Goal: Task Accomplishment & Management: Complete application form

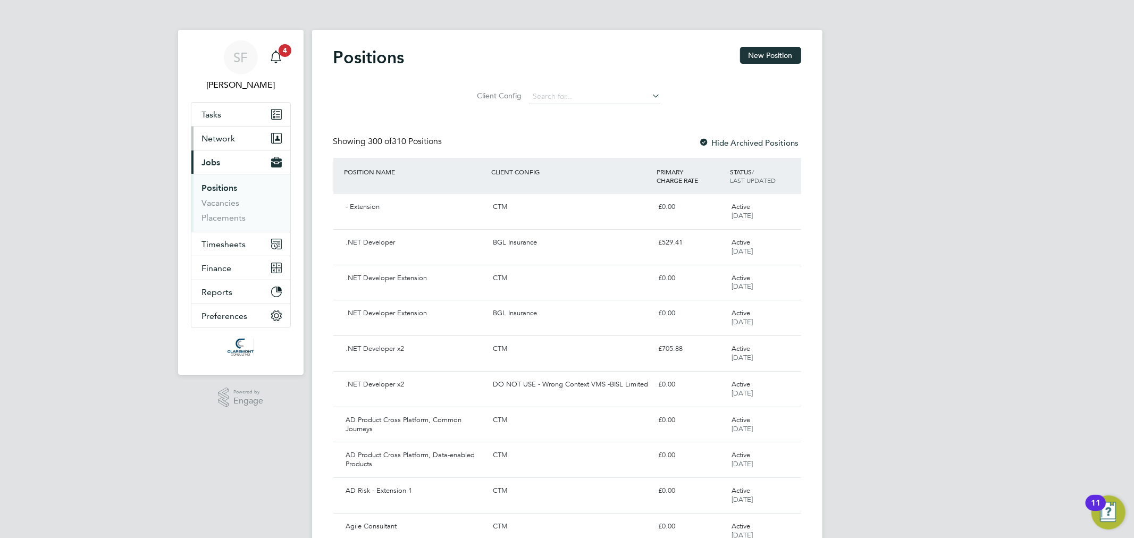
click at [231, 139] on span "Network" at bounding box center [219, 138] width 34 height 10
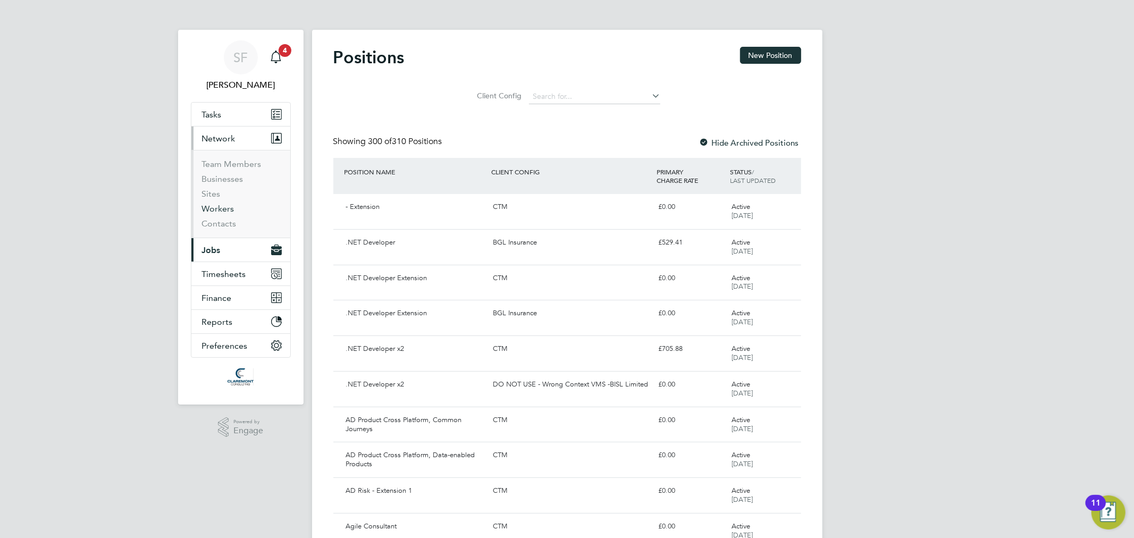
click at [215, 214] on link "Workers" at bounding box center [218, 209] width 32 height 10
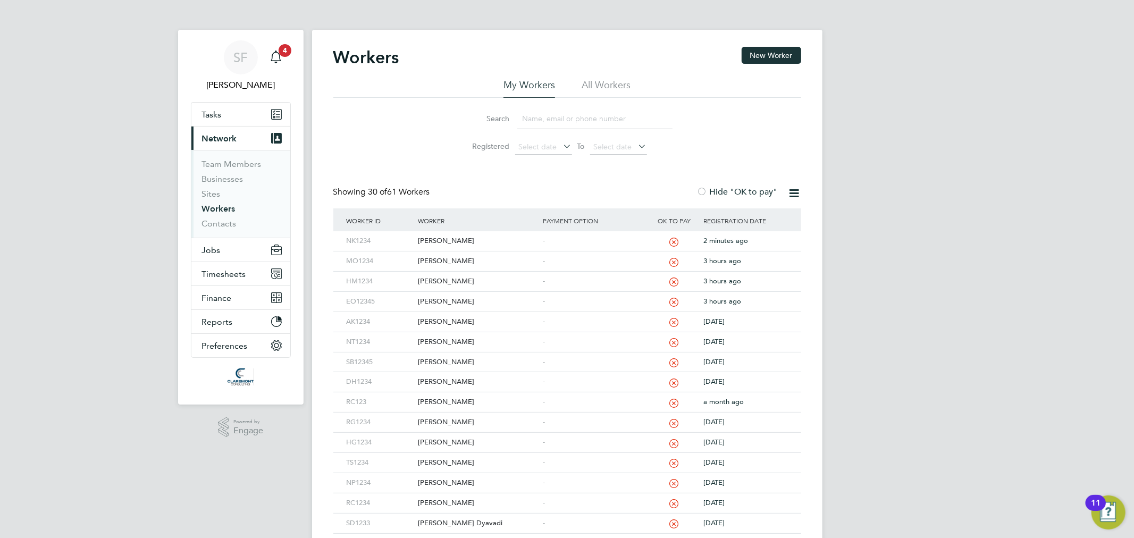
click at [554, 123] on input at bounding box center [594, 118] width 155 height 21
paste input "uzair_aziz@hotmail.com"
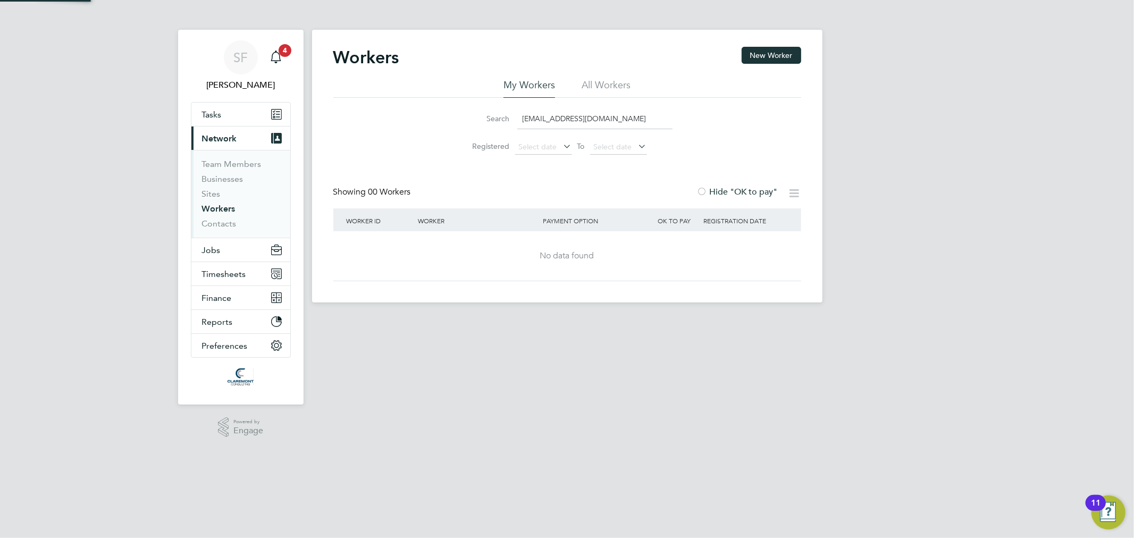
type input "uzair_aziz@hotmail.com"
click at [584, 86] on li "All Workers" at bounding box center [606, 88] width 49 height 19
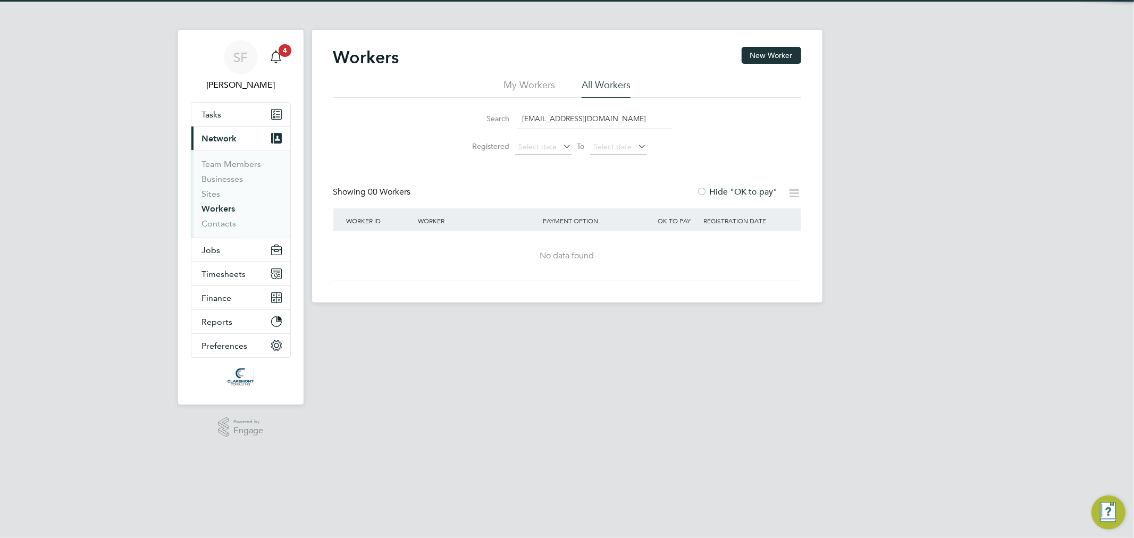
click at [577, 118] on input "uzair_aziz@hotmail.com" at bounding box center [594, 118] width 155 height 21
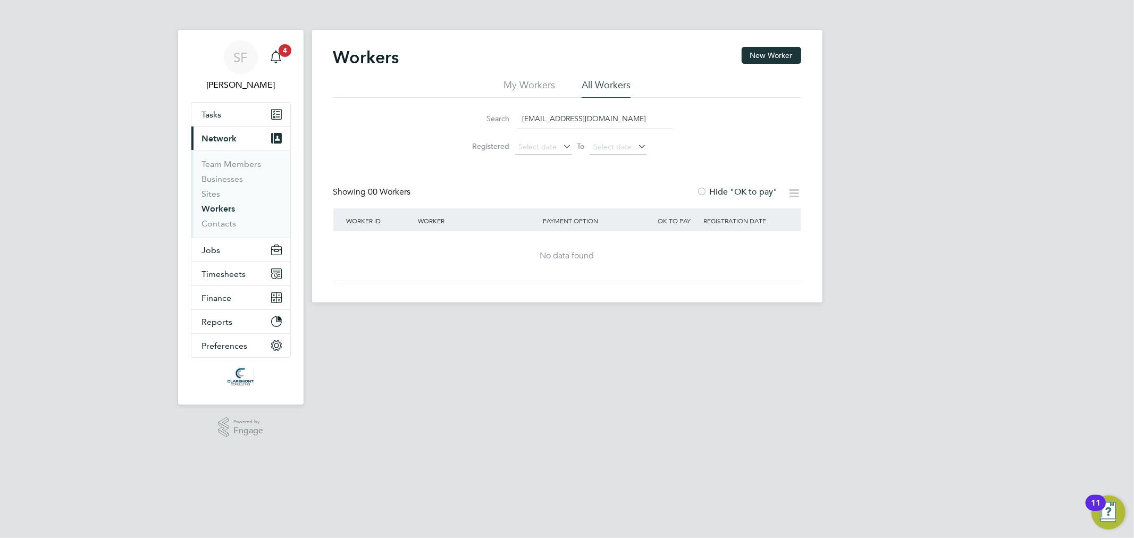
click at [588, 114] on input "uzair_aziz@hotmail.com" at bounding box center [594, 118] width 155 height 21
click at [560, 122] on input "uzair_aziz@hotmail.com" at bounding box center [594, 118] width 155 height 21
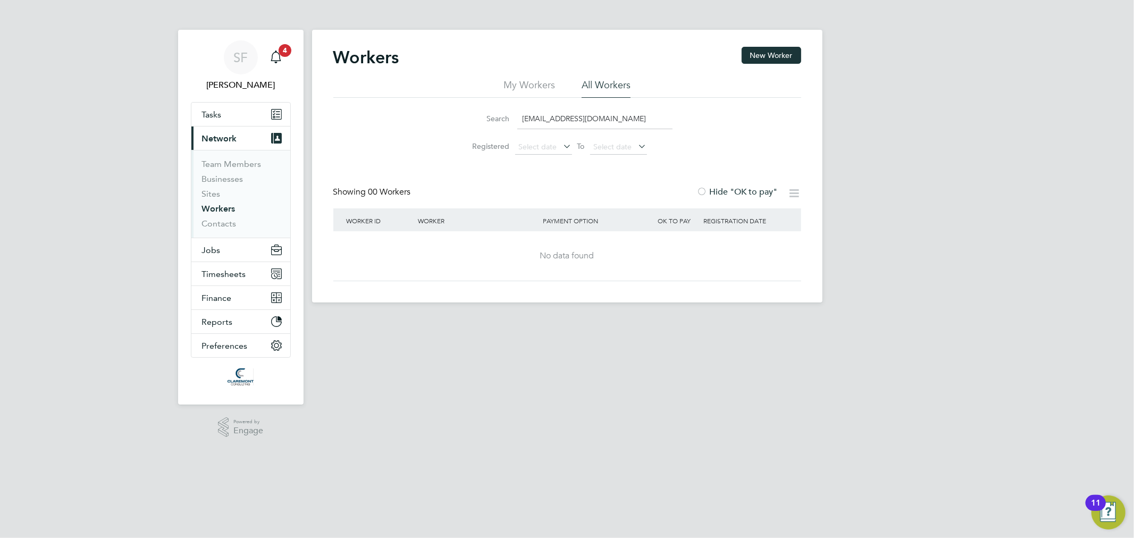
click at [560, 122] on input "uzair_aziz@hotmail.com" at bounding box center [594, 118] width 155 height 21
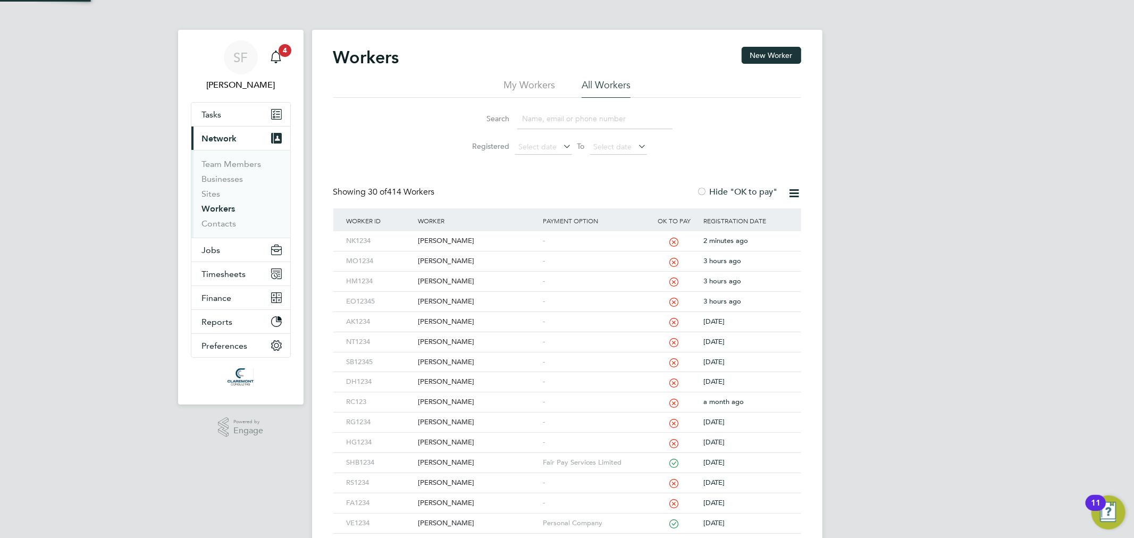
click at [741, 142] on div "Search Registered Select date To Select date" at bounding box center [567, 129] width 468 height 62
click at [555, 121] on input at bounding box center [594, 118] width 155 height 21
type input "uzair"
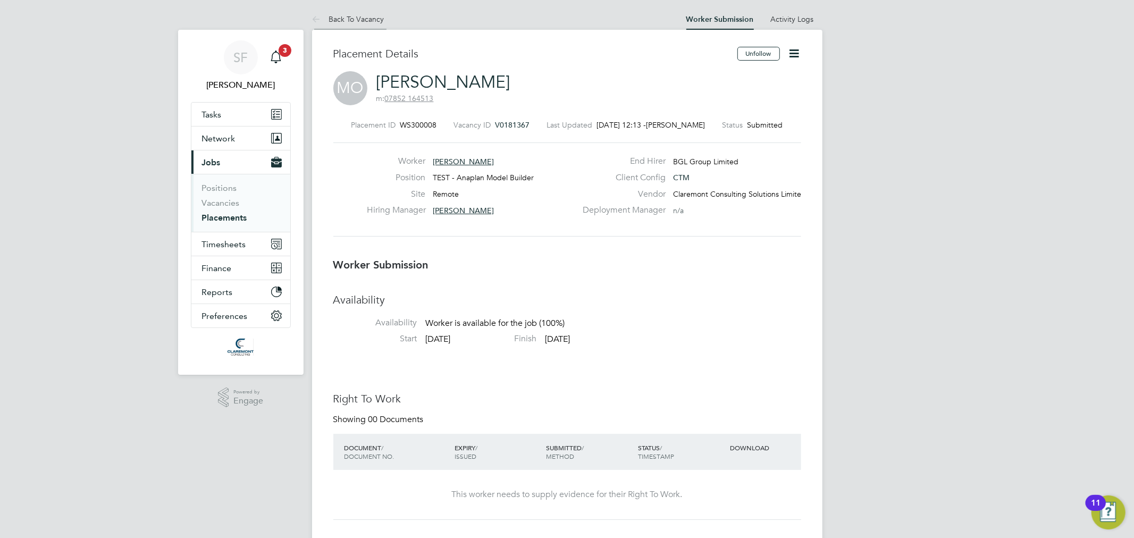
click at [355, 20] on link "Back To Vacancy" at bounding box center [348, 19] width 72 height 10
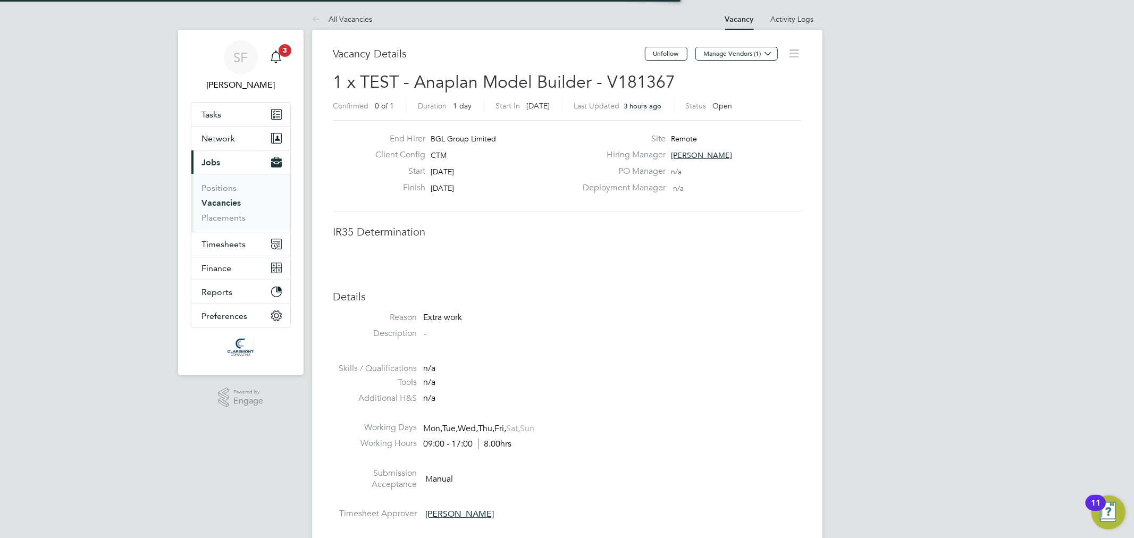
scroll to position [5, 5]
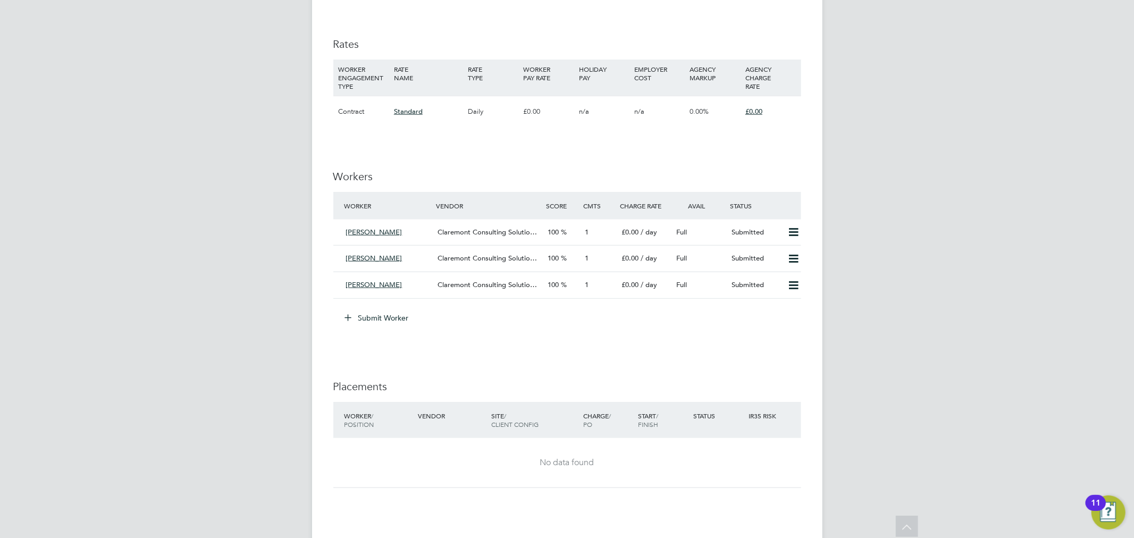
click at [392, 323] on button "Submit Worker" at bounding box center [378, 317] width 80 height 17
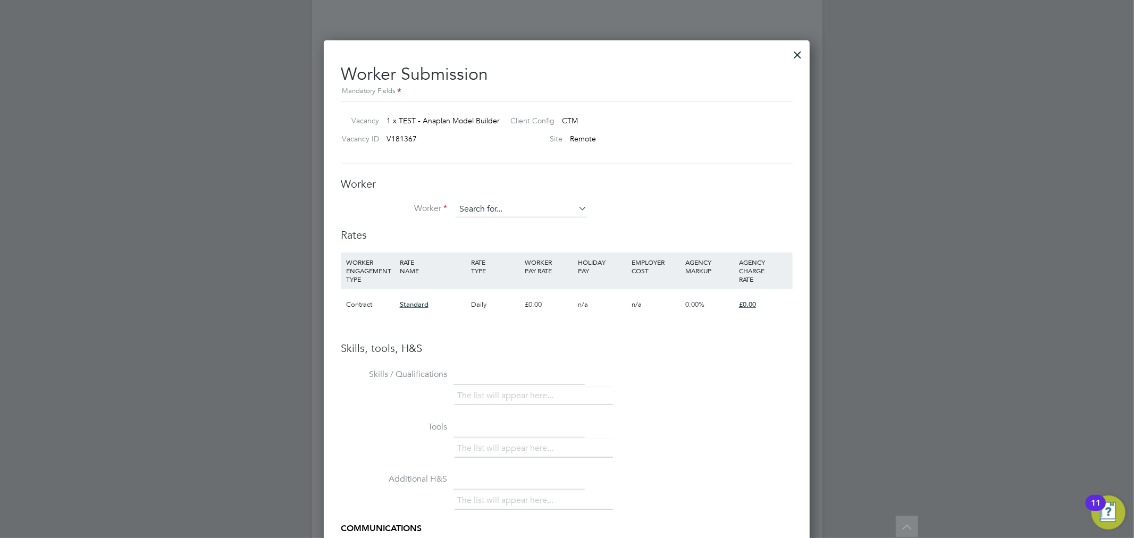
click at [484, 211] on input at bounding box center [521, 210] width 131 height 16
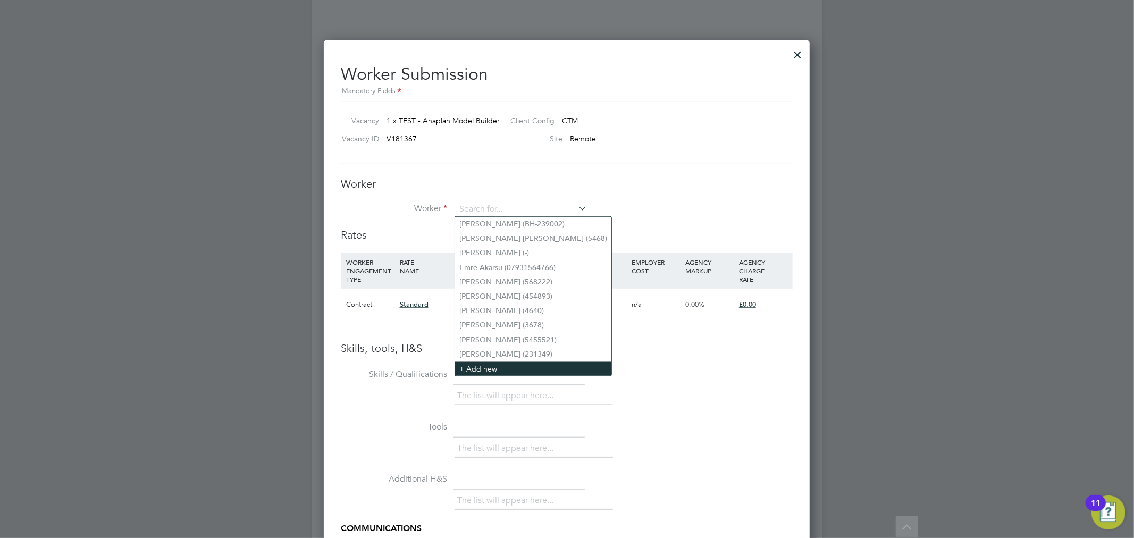
click at [482, 363] on li "+ Add new" at bounding box center [533, 369] width 156 height 14
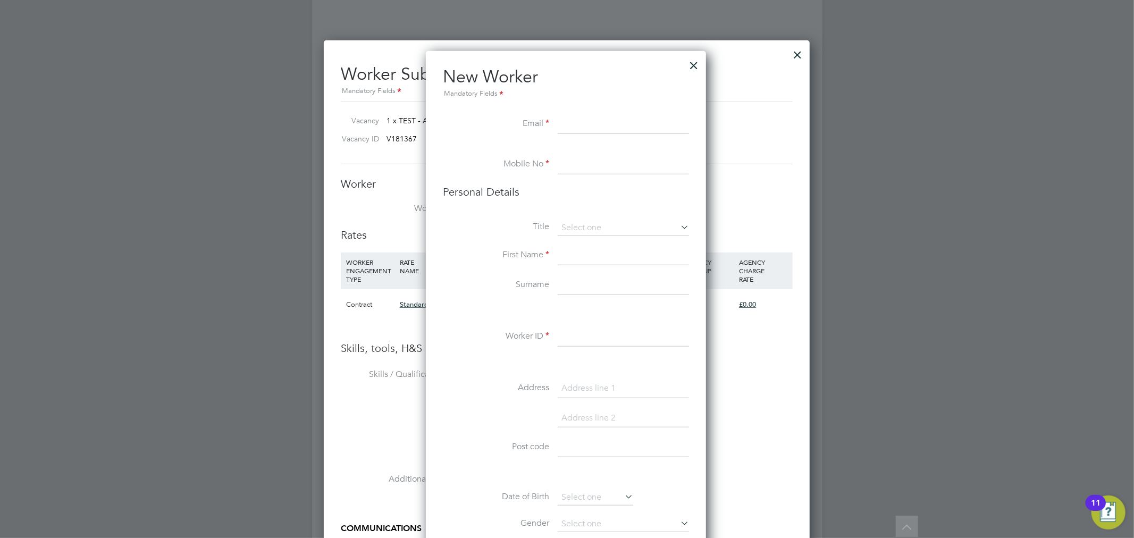
click at [567, 128] on input at bounding box center [623, 124] width 131 height 19
paste input "nick.koufou59@gmail.com"
type input "nick.koufou59@gmail.com"
drag, startPoint x: 576, startPoint y: 163, endPoint x: 599, endPoint y: 220, distance: 61.8
click at [576, 163] on input at bounding box center [623, 164] width 131 height 19
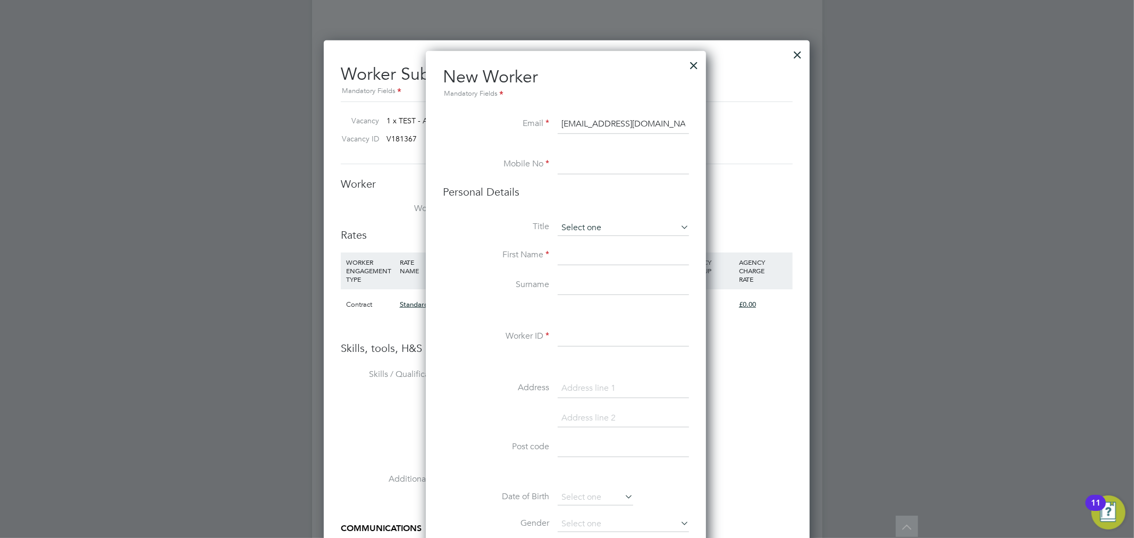
paste input "07306 379831"
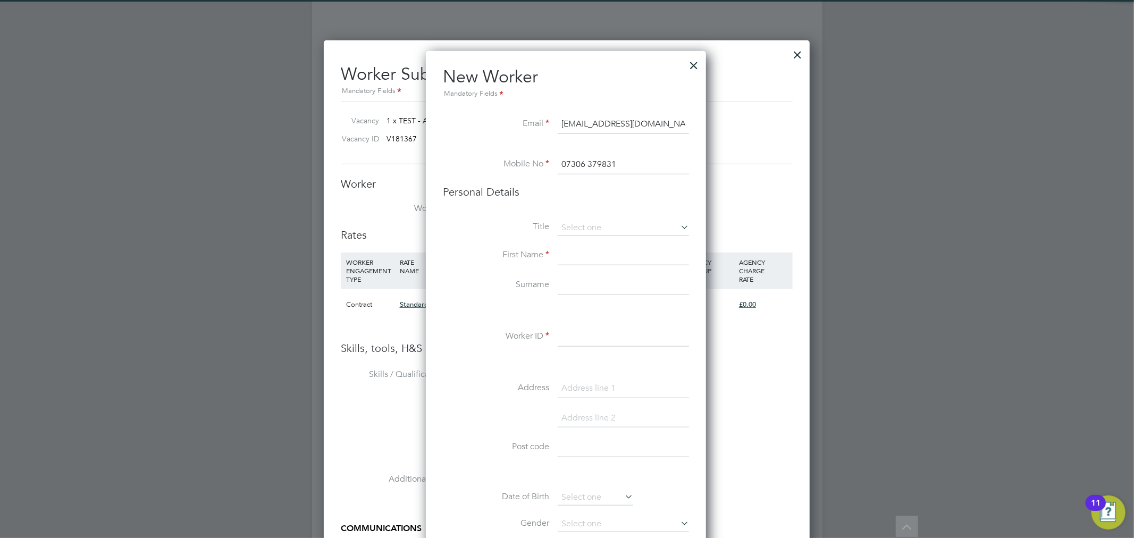
type input "07306 379831"
click at [578, 252] on input at bounding box center [623, 256] width 131 height 19
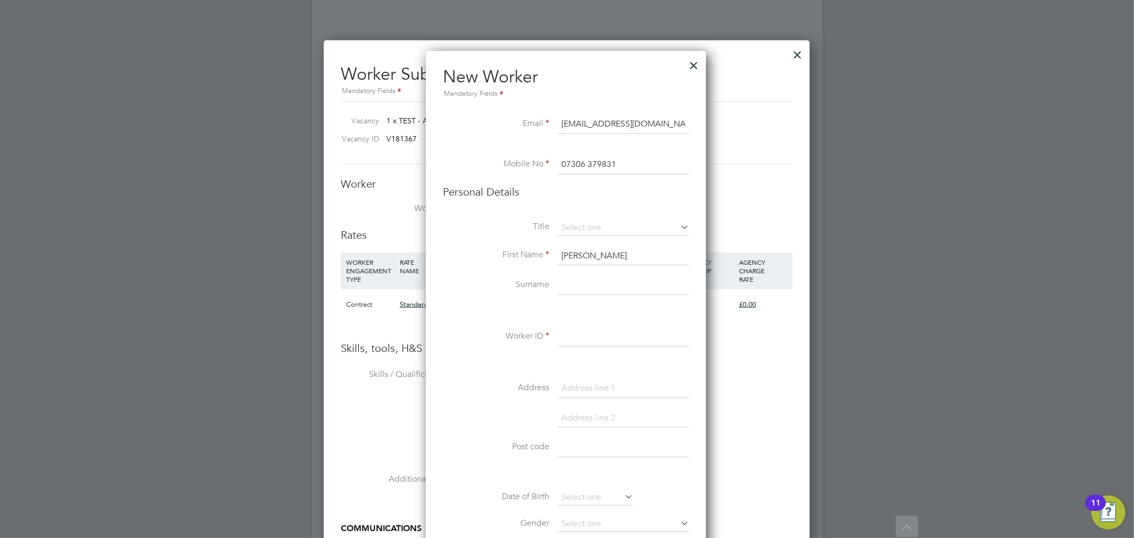
type input "Nick"
click at [613, 286] on input at bounding box center [623, 285] width 131 height 19
paste input "Koufou"
type input "Koufou"
click at [581, 337] on input at bounding box center [623, 337] width 131 height 19
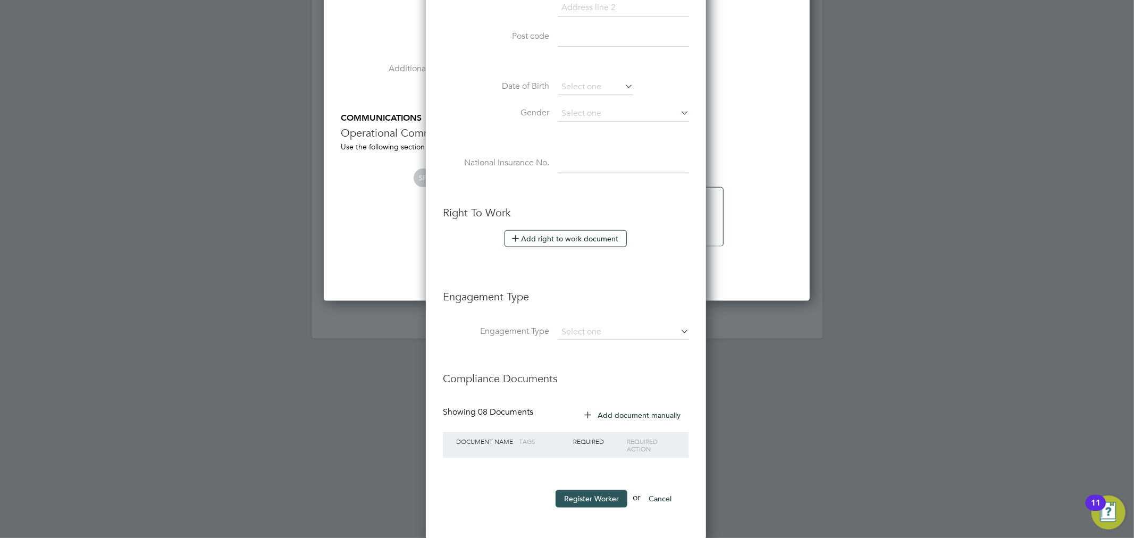
type input "NK1234"
click at [585, 496] on button "Register Worker" at bounding box center [592, 498] width 72 height 17
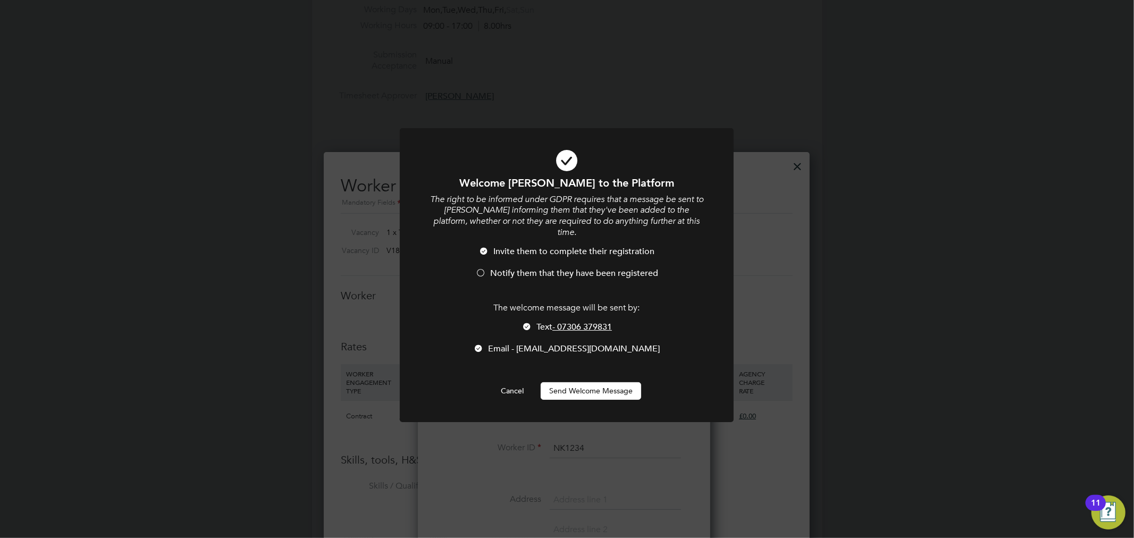
click at [597, 382] on button "Send Welcome Message" at bounding box center [591, 390] width 101 height 17
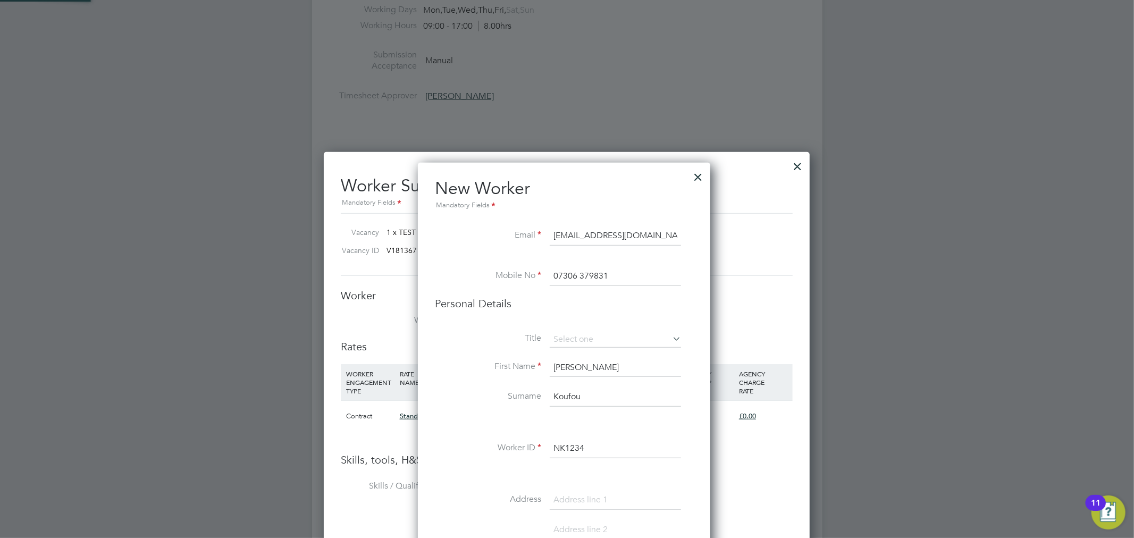
type input "Nick Koufou (NK1234)"
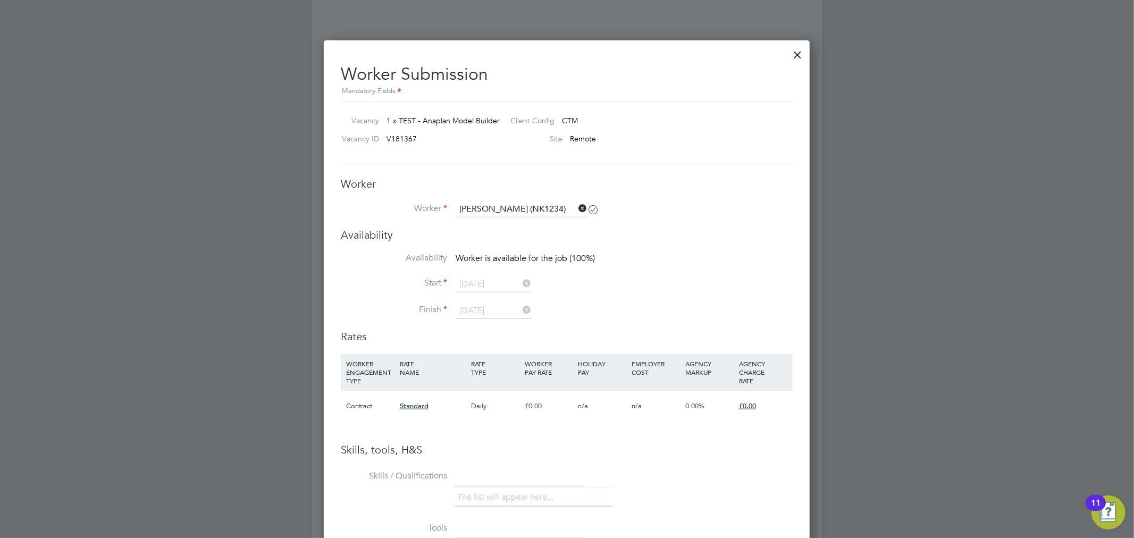
click at [576, 207] on icon at bounding box center [576, 208] width 0 height 15
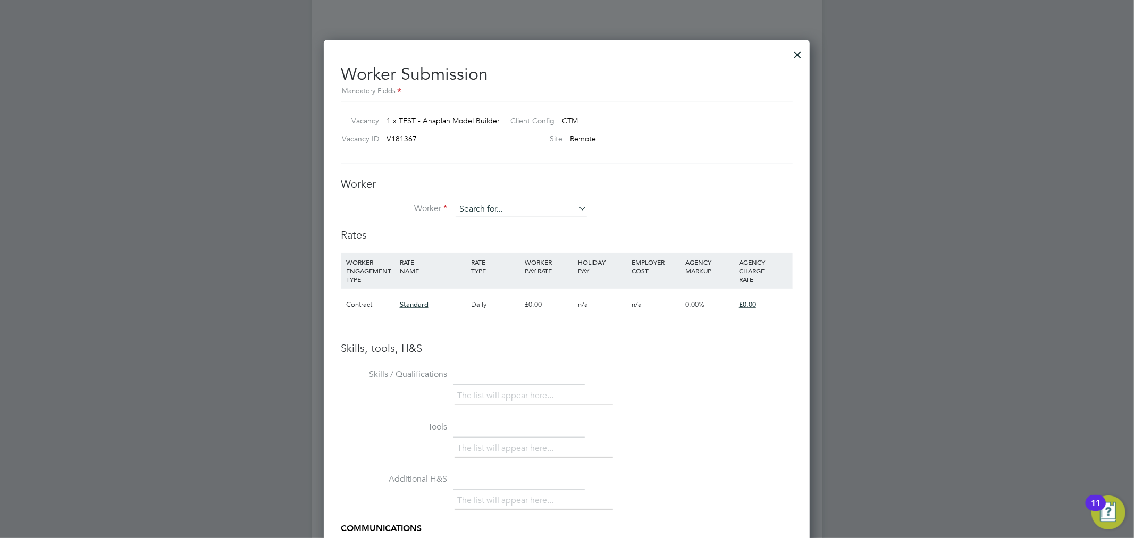
click at [536, 207] on input at bounding box center [521, 210] width 131 height 16
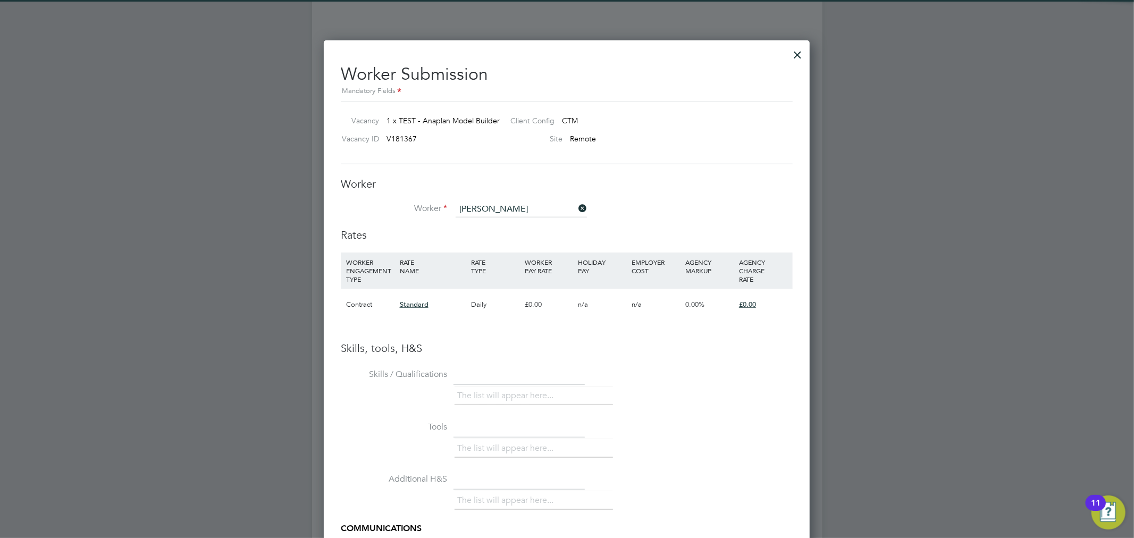
click at [521, 219] on li "Nick Koufou (NK1234)" at bounding box center [521, 224] width 132 height 14
type input "Nick Koufou (NK1234)"
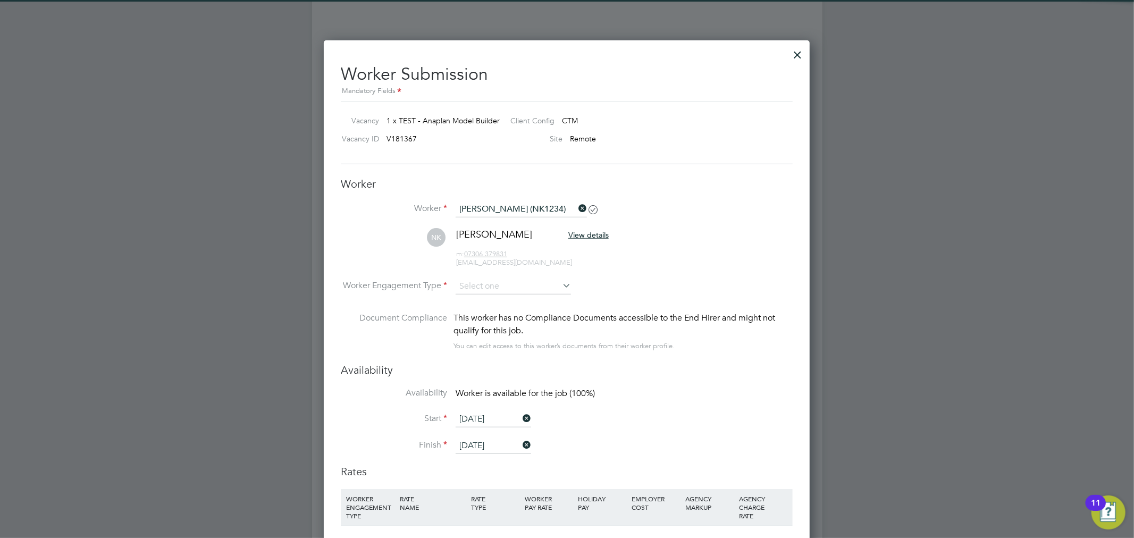
click at [493, 295] on li "Worker Engagement Type" at bounding box center [567, 295] width 452 height 33
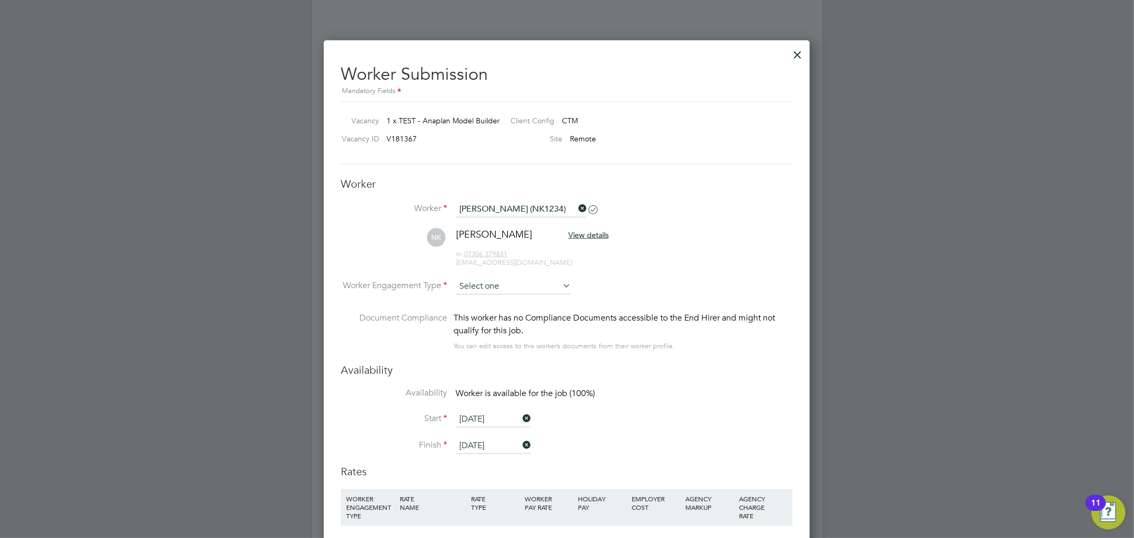
click at [496, 286] on input at bounding box center [513, 287] width 115 height 16
click at [495, 299] on li "Contract" at bounding box center [513, 301] width 116 height 14
type input "Contract"
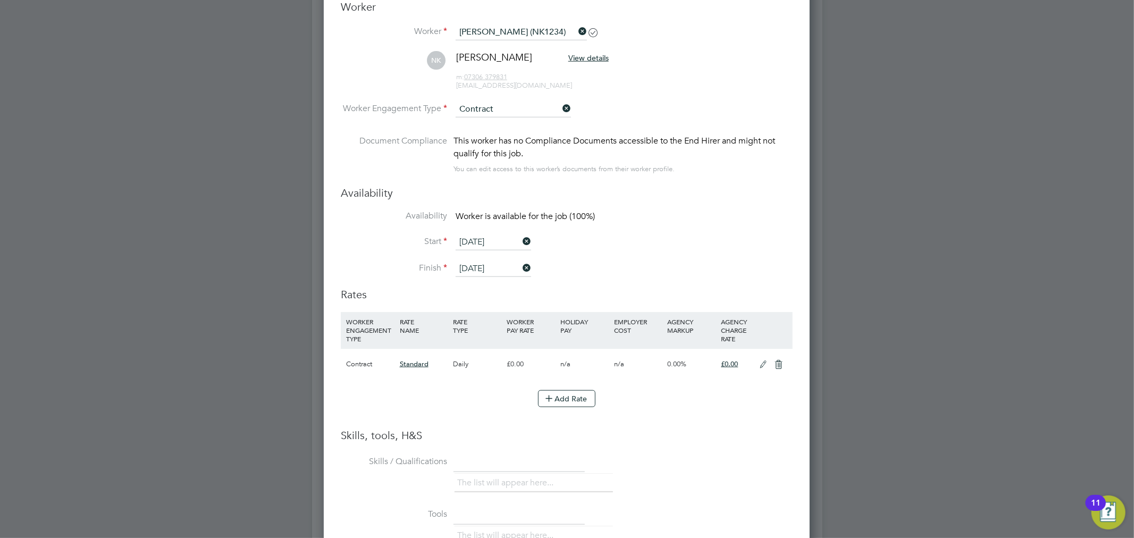
click at [650, 208] on div "Availability Availability Worker is available for the job (100%) Start 26 Sep 2…" at bounding box center [567, 237] width 452 height 102
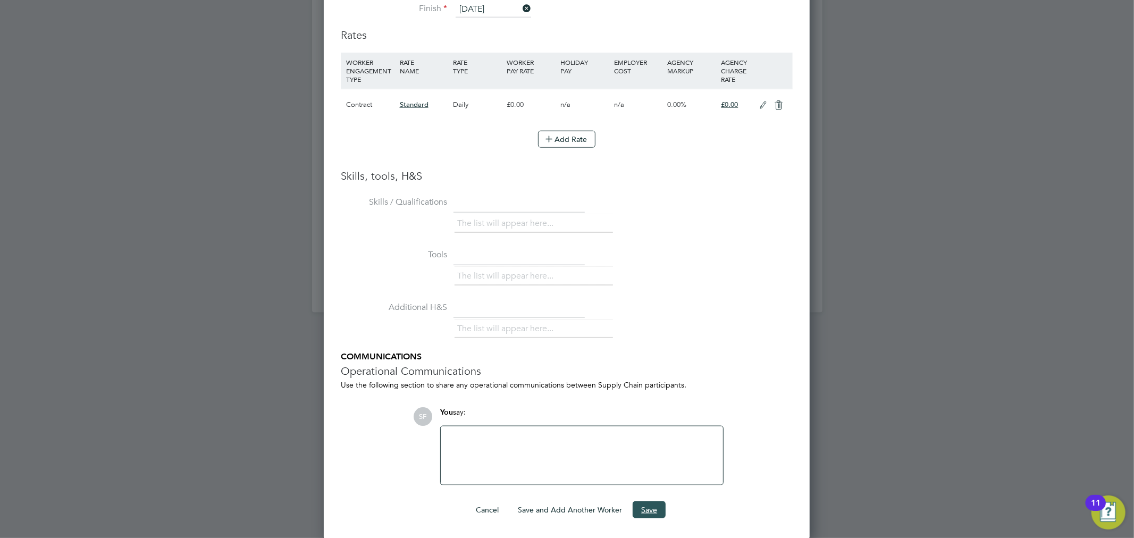
click at [649, 507] on button "Save" at bounding box center [649, 509] width 33 height 17
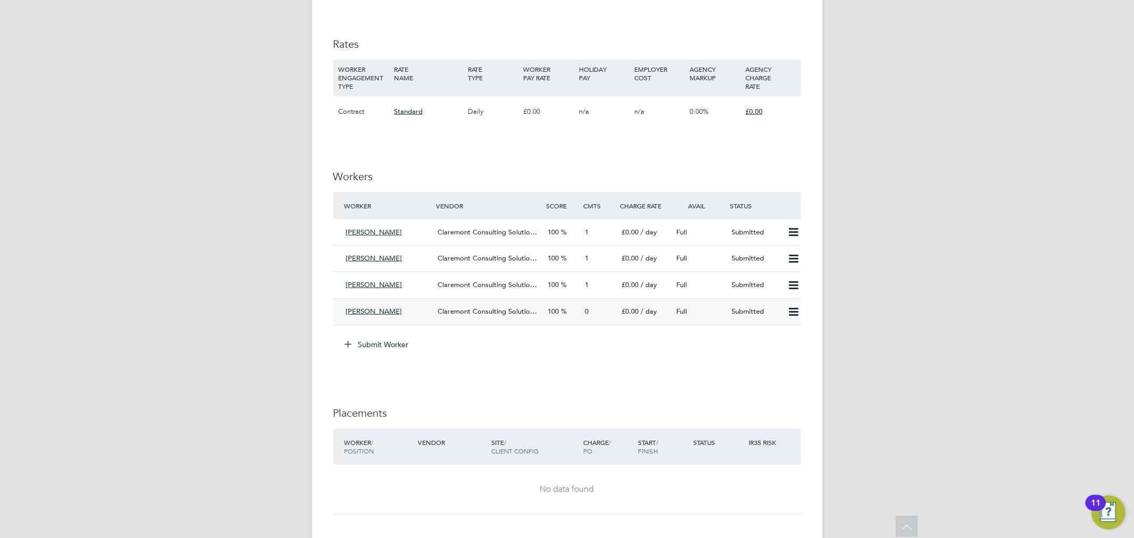
click at [422, 302] on div "Nick Koufou Claremont Consulting Solutio… 100 0 £0.00 / day Full Submitted" at bounding box center [567, 311] width 468 height 27
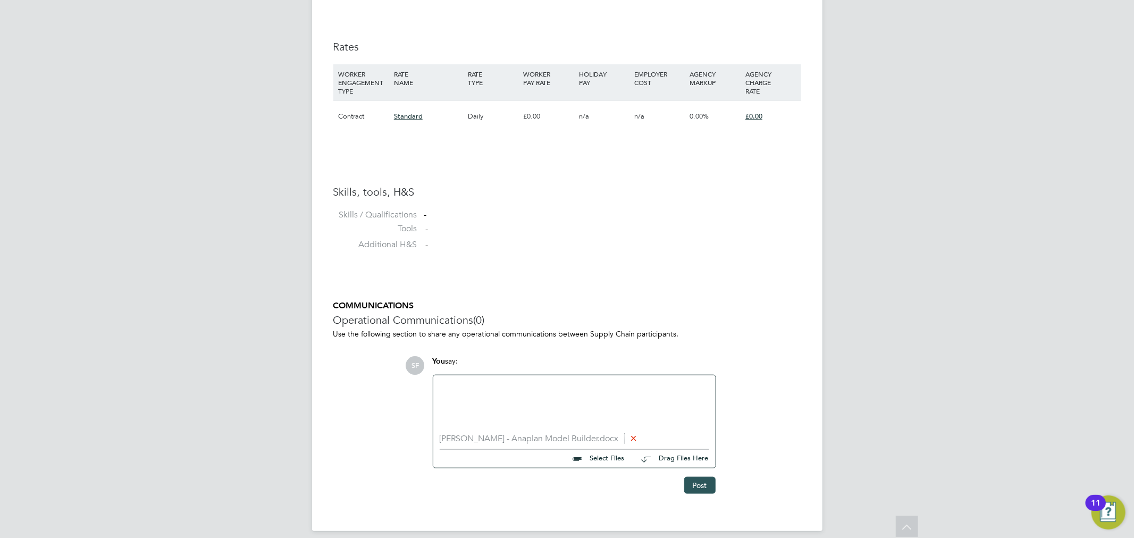
click at [697, 486] on button "Post" at bounding box center [699, 485] width 31 height 17
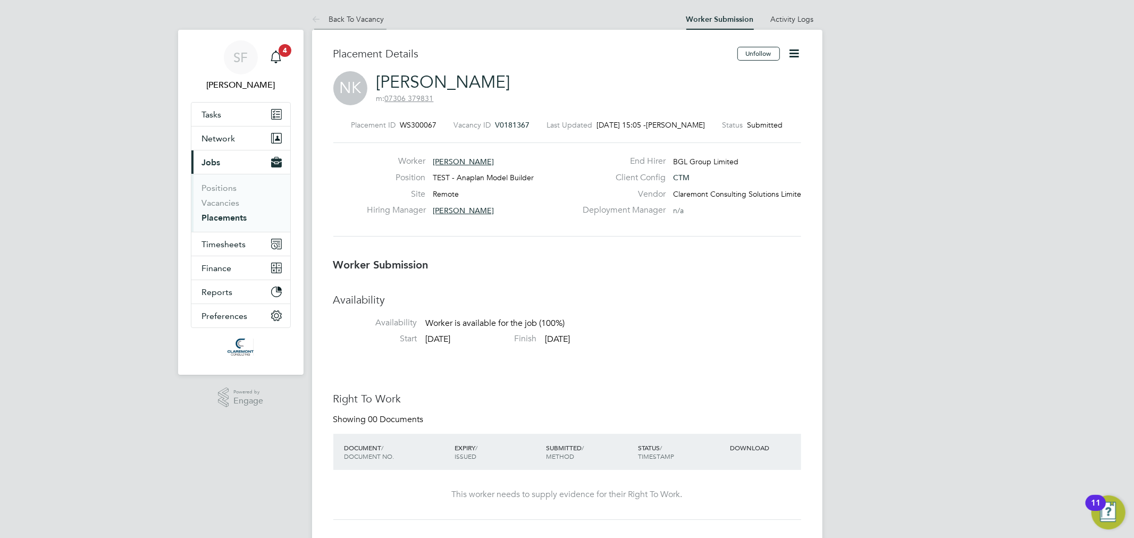
click at [355, 27] on li "Back To Vacancy" at bounding box center [348, 19] width 72 height 21
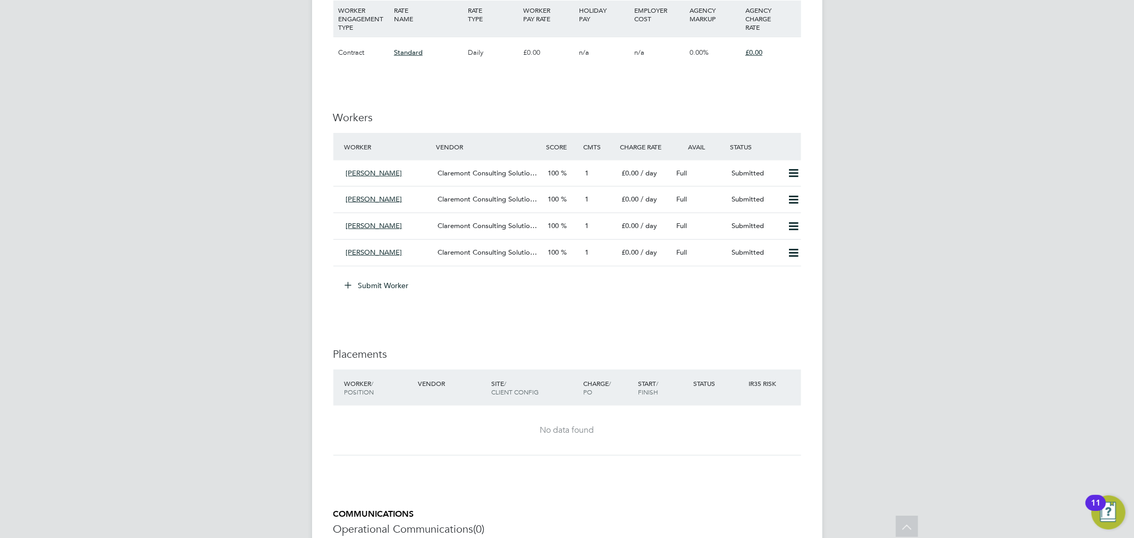
click at [395, 284] on button "Submit Worker" at bounding box center [378, 285] width 80 height 17
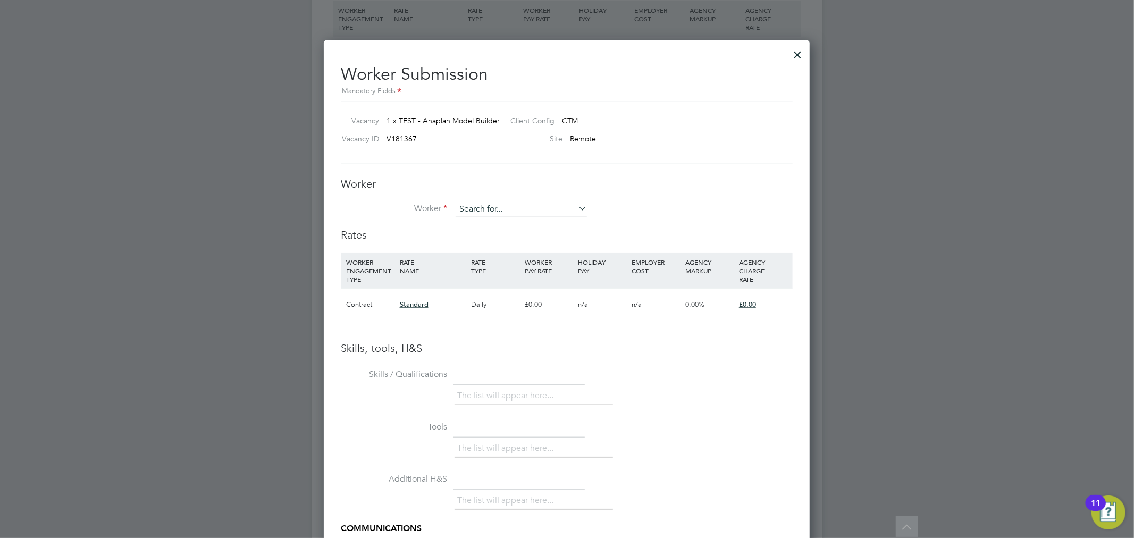
click at [486, 203] on input at bounding box center [521, 210] width 131 height 16
type input "uzair"
click at [492, 235] on li "+ Add new" at bounding box center [521, 238] width 132 height 14
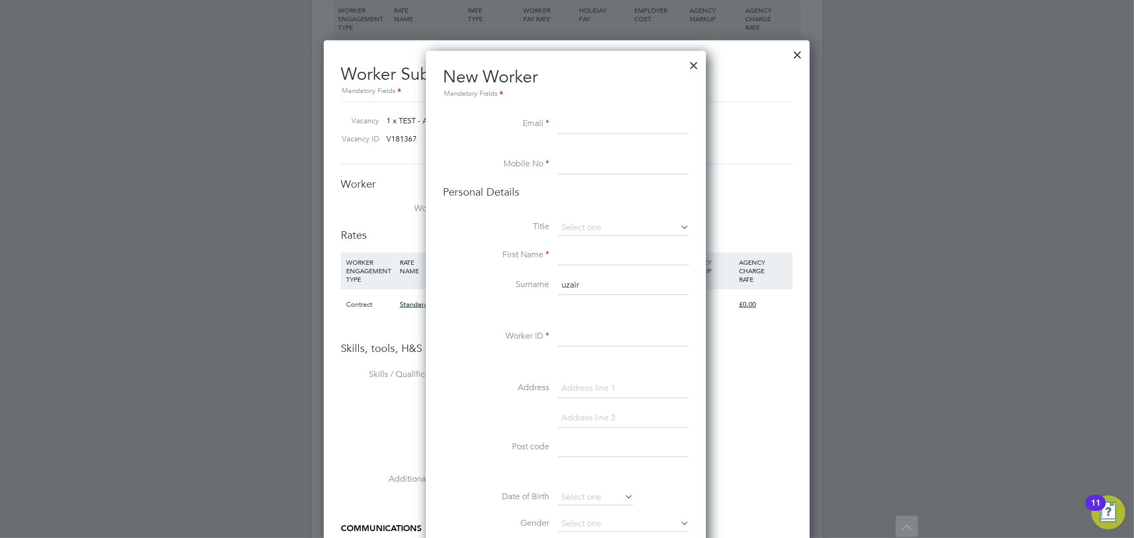
click at [570, 250] on input at bounding box center [623, 256] width 131 height 19
type input "Uzair"
type input "Aziz"
click at [584, 123] on input at bounding box center [623, 124] width 131 height 19
paste input "uzair_aziz@hotmail.com"
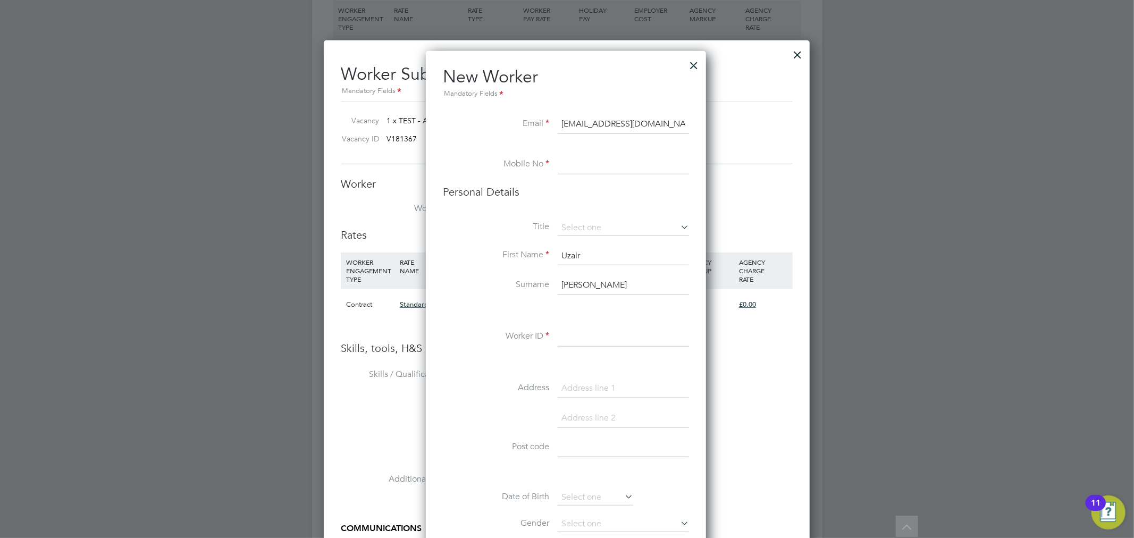
type input "uzair_aziz@hotmail.com"
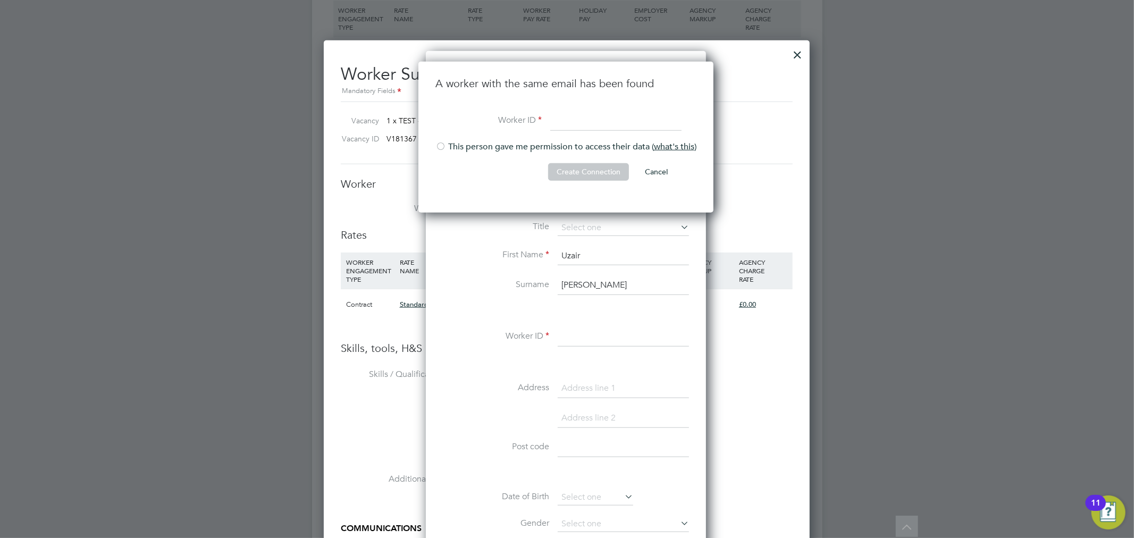
click at [656, 169] on button "Cancel" at bounding box center [657, 171] width 40 height 17
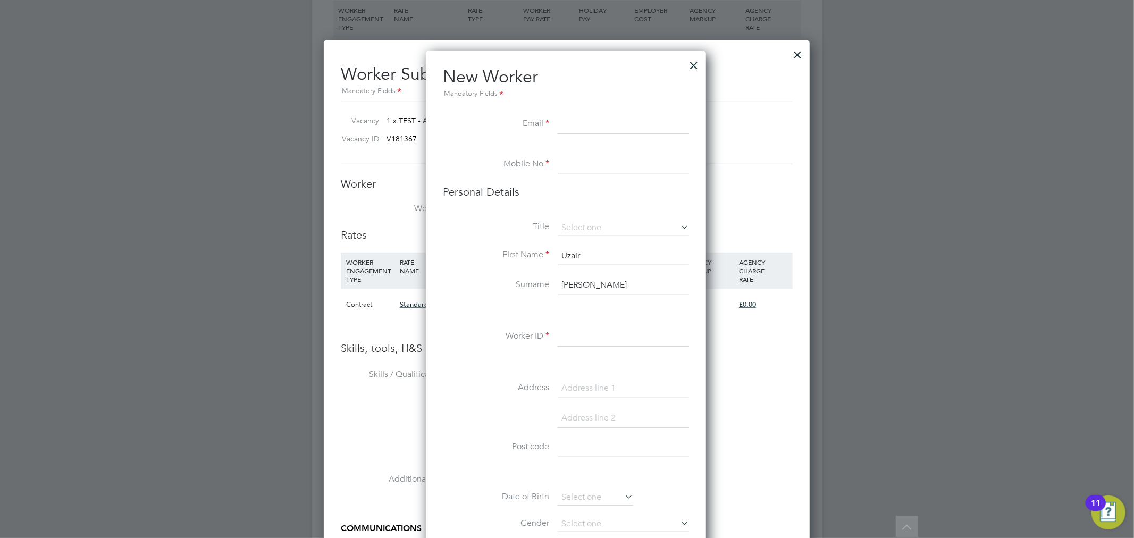
click at [580, 165] on input at bounding box center [623, 164] width 131 height 19
paste input "07772825041"
type input "07772825041"
click at [576, 120] on input at bounding box center [623, 124] width 131 height 19
click at [576, 124] on input at bounding box center [623, 124] width 131 height 19
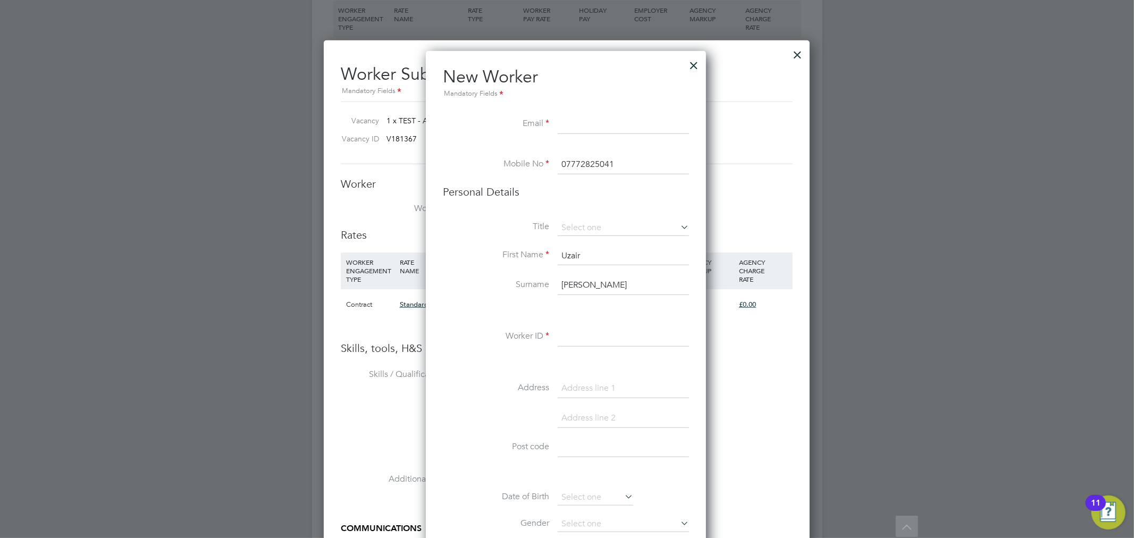
paste input "uzair_aziz@hotmail.com"
type input "uzair_aziz@hotmail.com"
click at [504, 195] on h3 "Personal Details" at bounding box center [566, 192] width 246 height 14
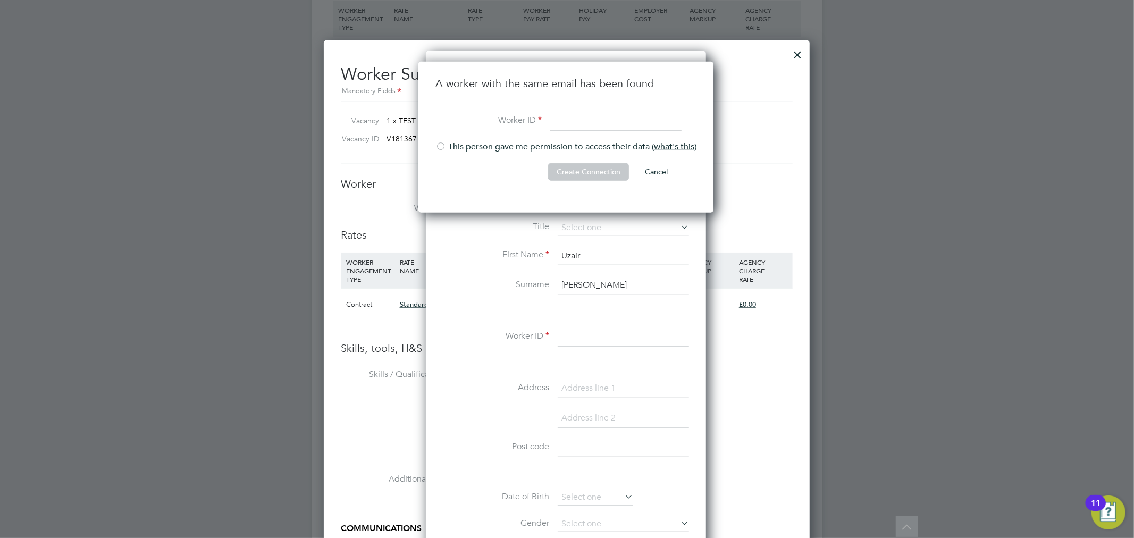
click at [563, 148] on li "This person gave me permission to access their data ( what's this )" at bounding box center [566, 152] width 261 height 22
click at [564, 167] on button "Create Connection" at bounding box center [588, 171] width 81 height 17
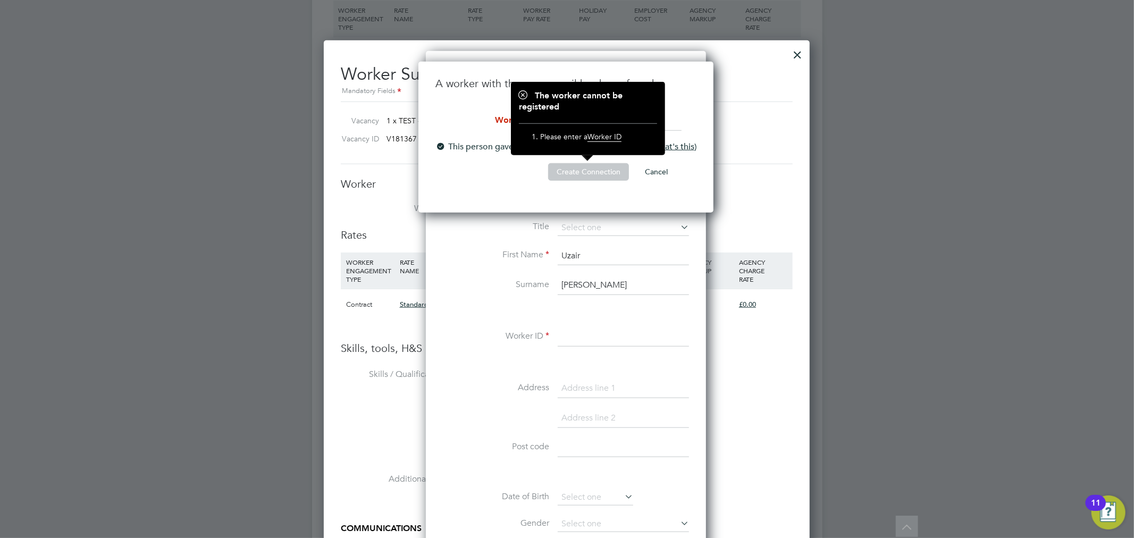
click at [604, 137] on span "Worker ID" at bounding box center [605, 137] width 34 height 10
click at [516, 185] on li "Create Connection Cancel" at bounding box center [566, 177] width 261 height 28
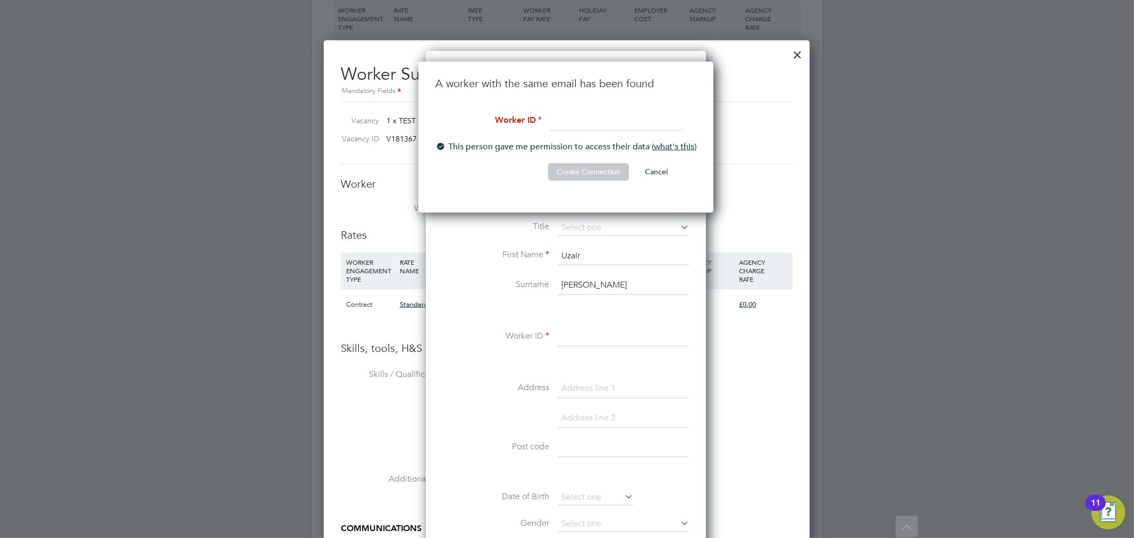
click at [561, 118] on input at bounding box center [615, 121] width 131 height 19
type input "UA123"
click at [583, 171] on button "Create Connection" at bounding box center [588, 171] width 81 height 17
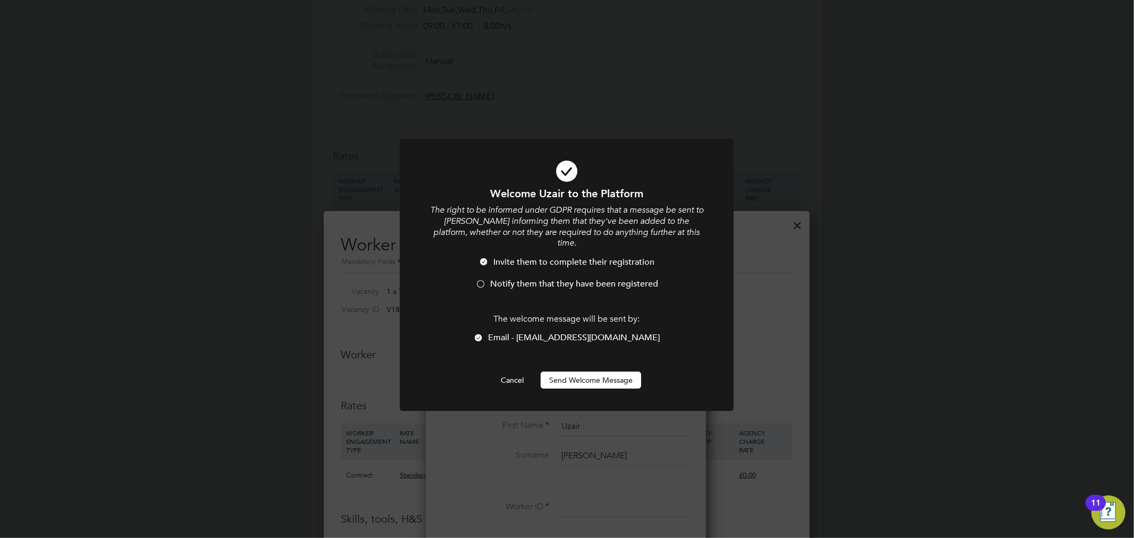
click at [583, 372] on button "Send Welcome Message" at bounding box center [591, 380] width 101 height 17
click at [591, 374] on button "Send Welcome Message" at bounding box center [591, 380] width 101 height 17
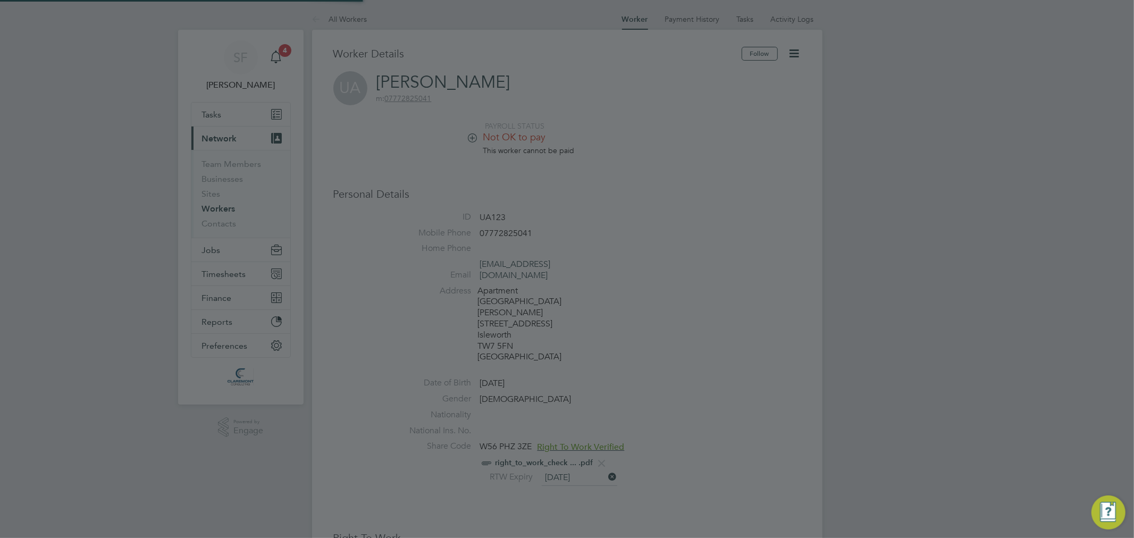
scroll to position [570, 0]
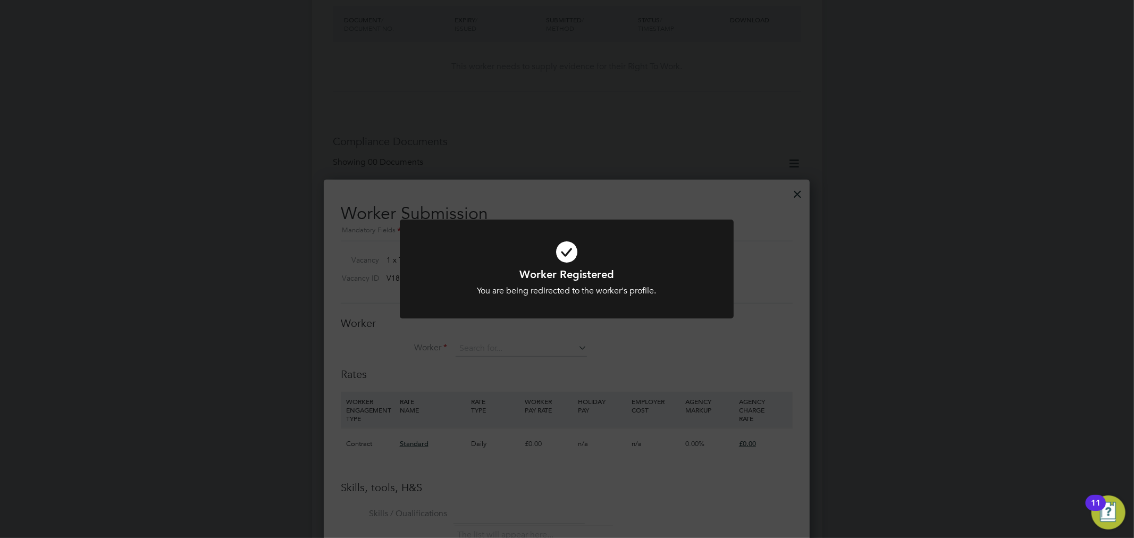
click at [645, 342] on div "Worker Registered You are being redirected to the worker's profile. Cancel Okay" at bounding box center [567, 269] width 1134 height 538
click at [624, 344] on div "Error while Registering Worker You have already added a worker with that email.…" at bounding box center [567, 269] width 1134 height 538
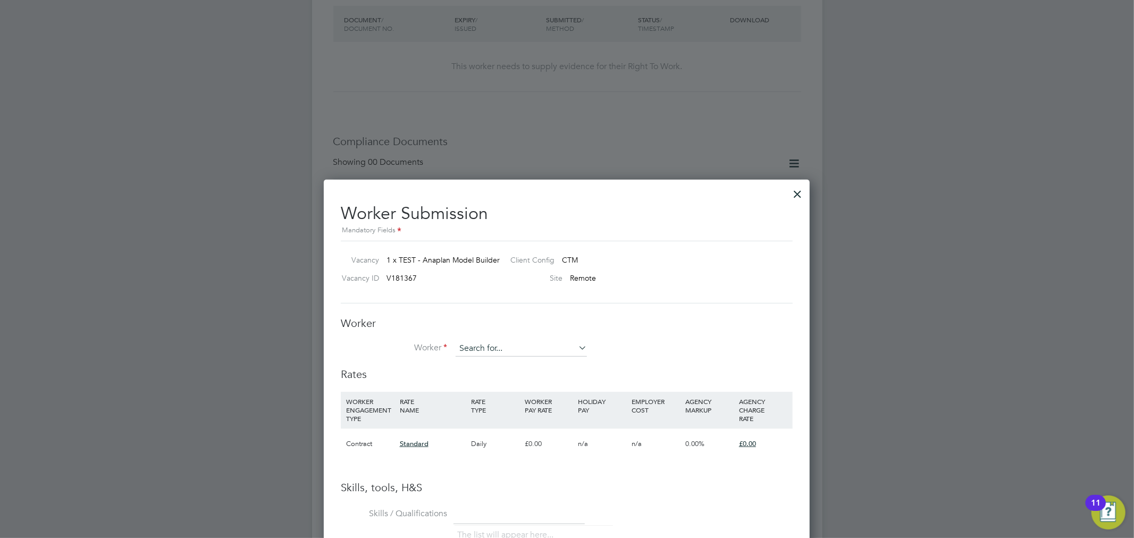
click at [532, 349] on input at bounding box center [521, 349] width 131 height 16
click at [513, 363] on li "Uzair Aziz (UA123)" at bounding box center [521, 363] width 132 height 14
type input "Uzair Aziz (UA123)"
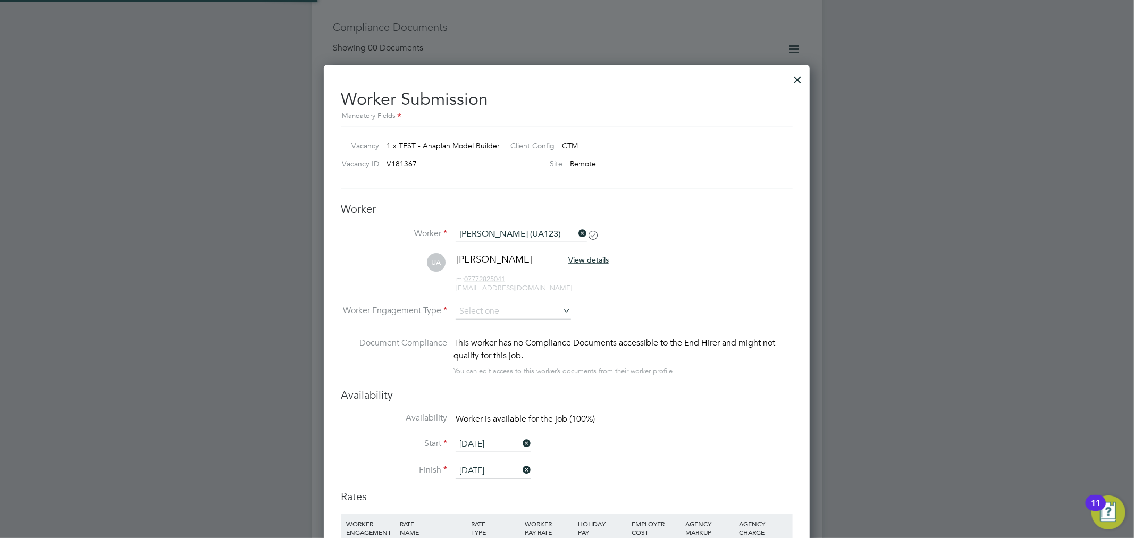
scroll to position [688, 0]
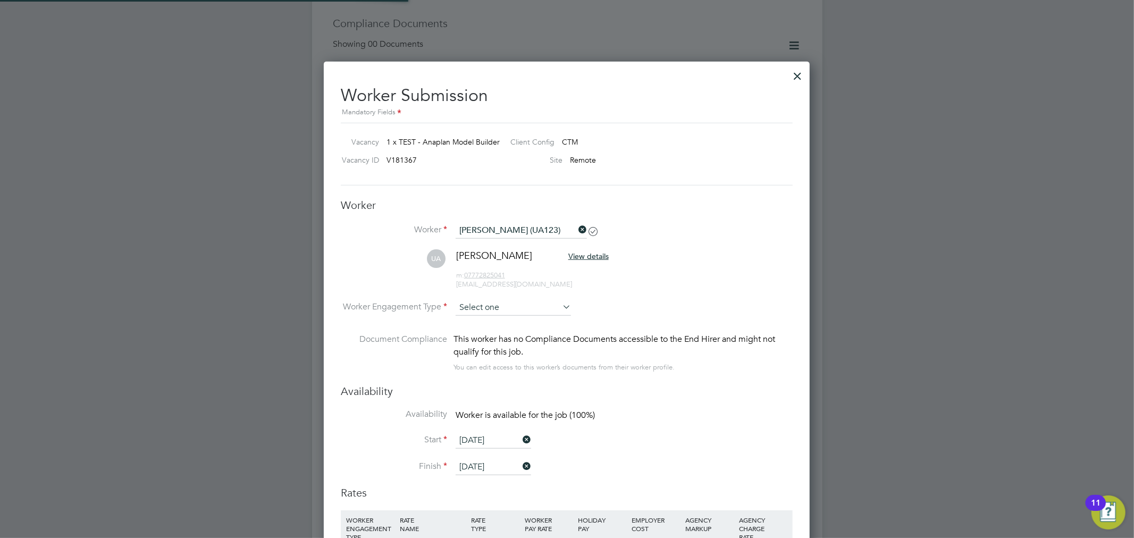
click at [479, 311] on input at bounding box center [513, 308] width 115 height 16
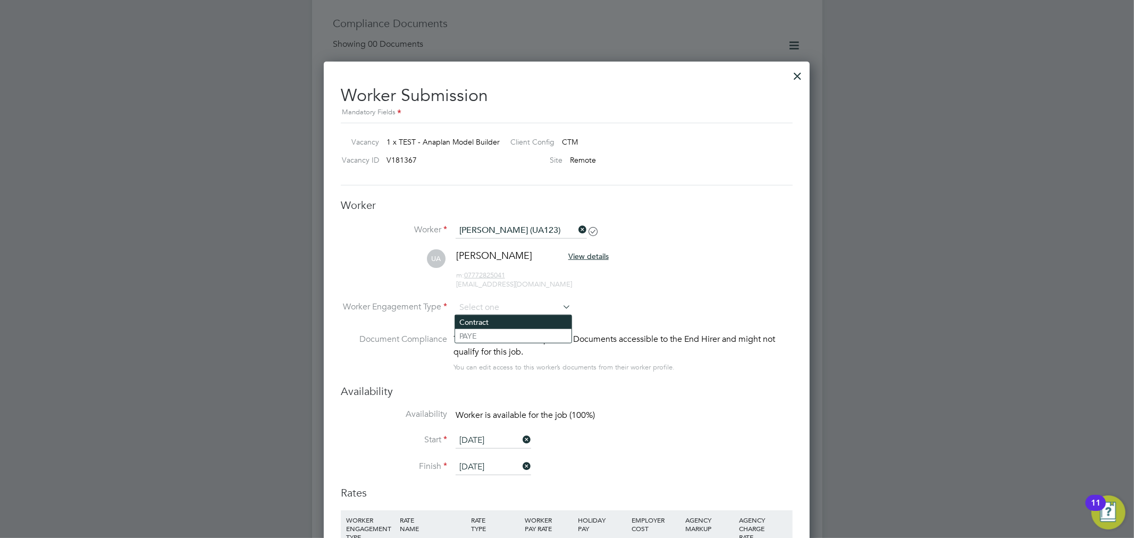
click at [496, 321] on li "Contract" at bounding box center [513, 322] width 116 height 14
type input "Contract"
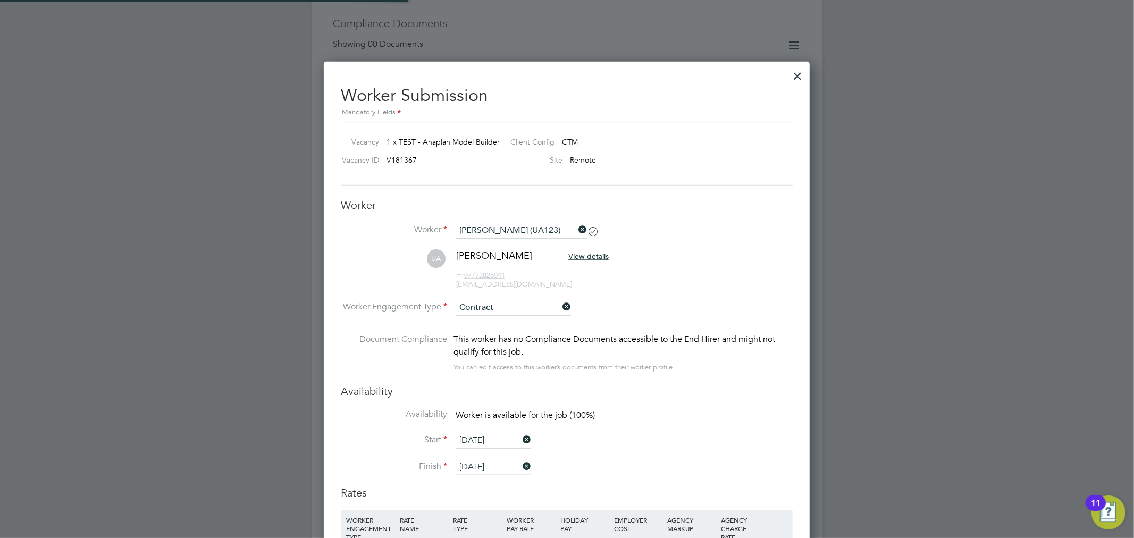
scroll to position [31, 54]
click at [697, 381] on li "Document Compliance This worker has no Compliance Documents accessible to the E…" at bounding box center [567, 359] width 452 height 52
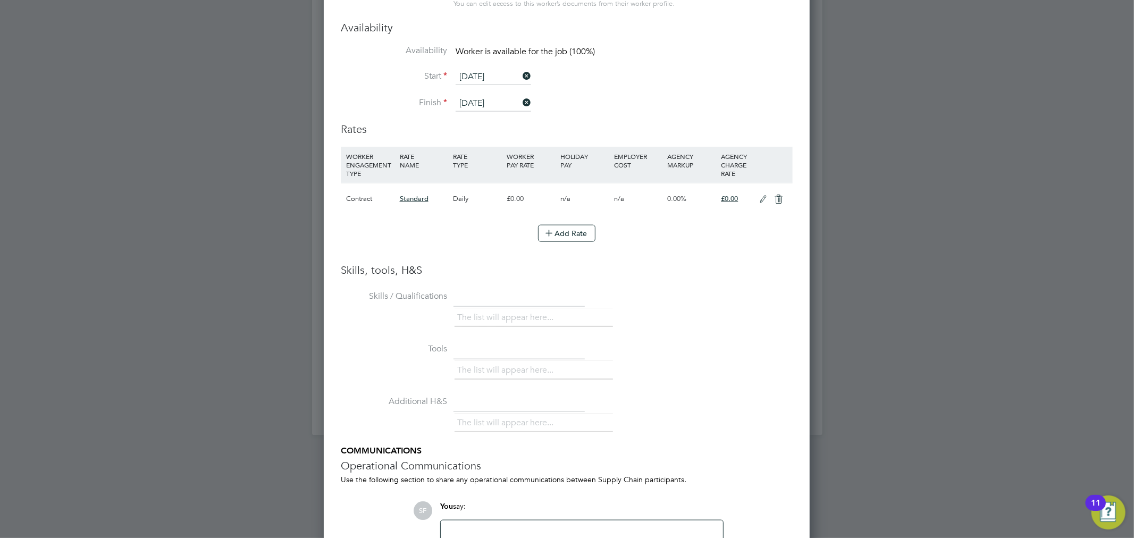
scroll to position [1145, 0]
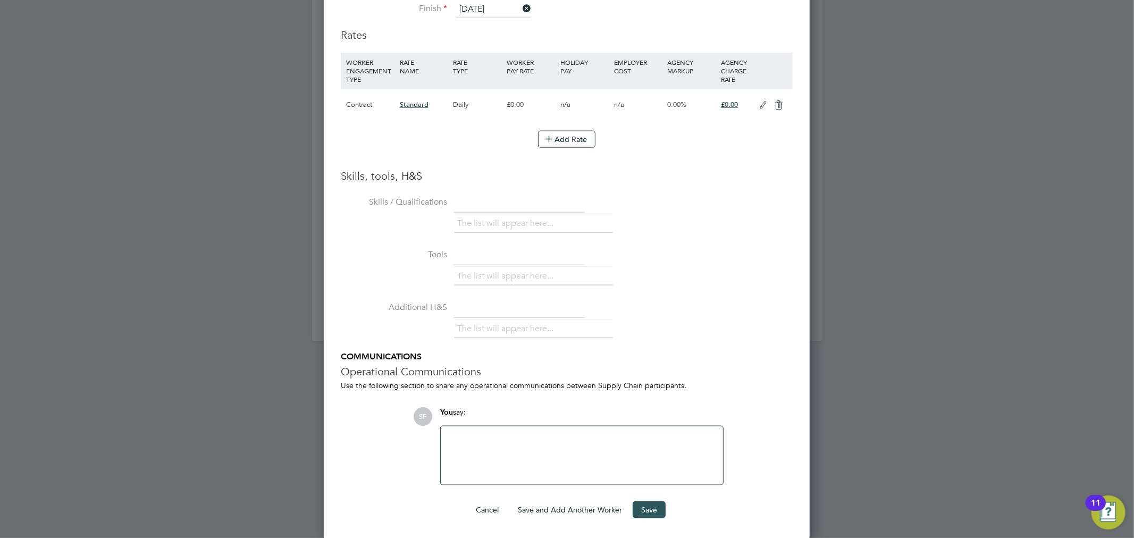
click at [660, 509] on button "Save" at bounding box center [649, 509] width 33 height 17
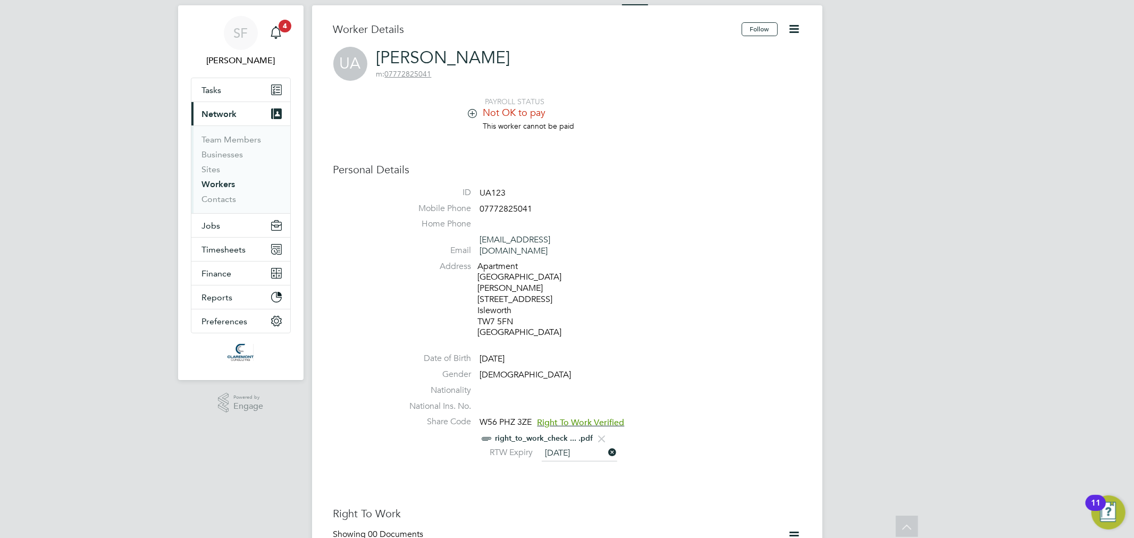
scroll to position [0, 0]
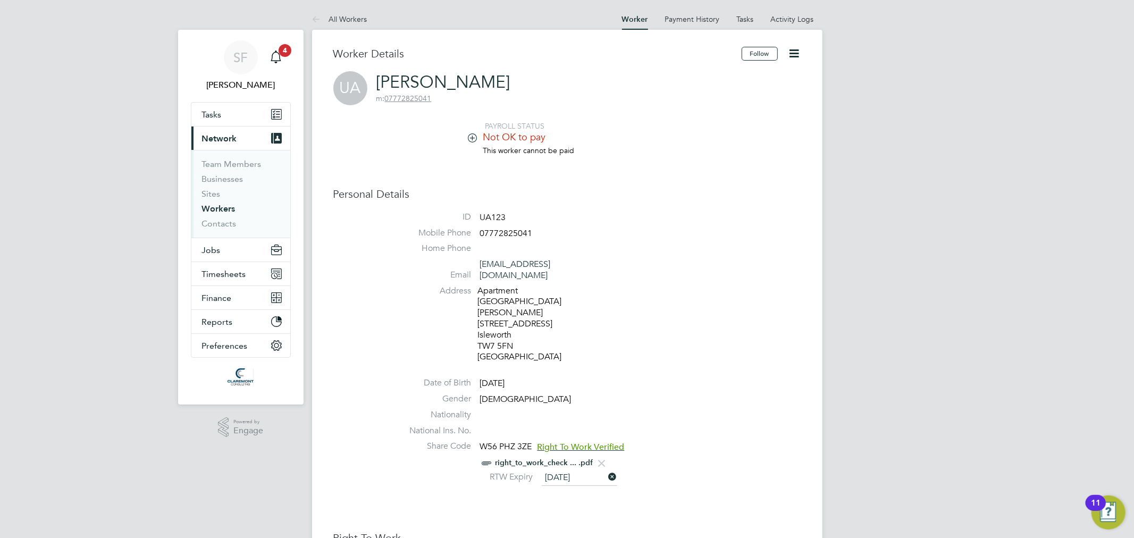
click at [434, 80] on link "[PERSON_NAME]" at bounding box center [443, 82] width 134 height 21
click at [236, 275] on span "Timesheets" at bounding box center [224, 274] width 44 height 10
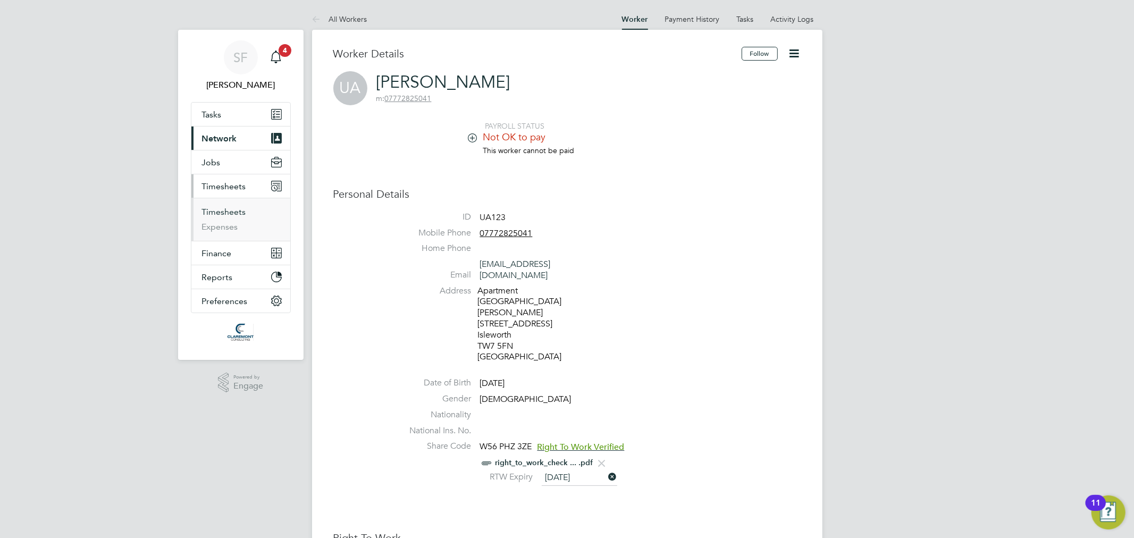
click at [235, 213] on link "Timesheets" at bounding box center [224, 212] width 44 height 10
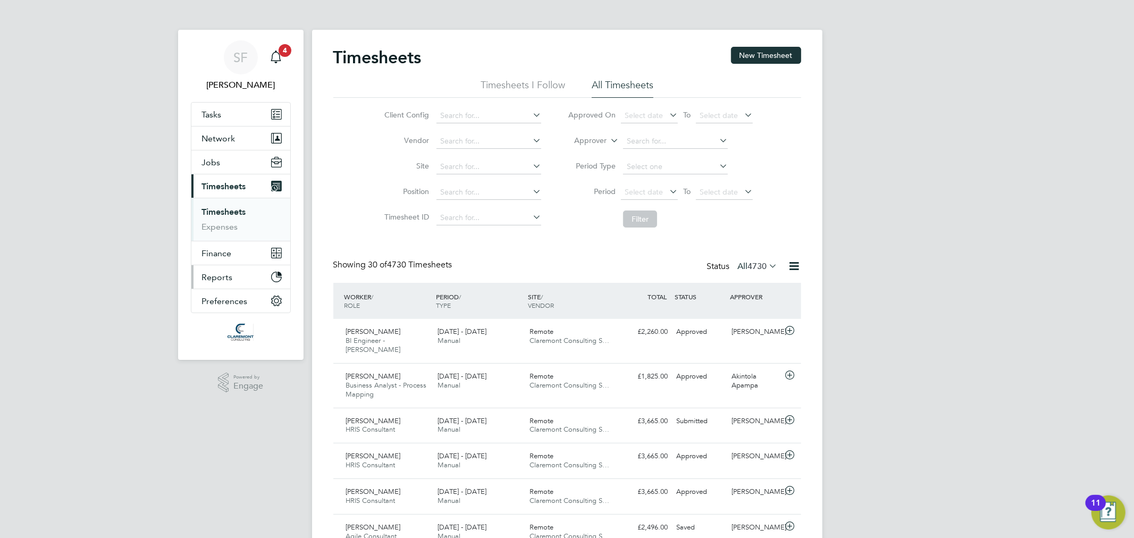
click at [238, 275] on button "Reports" at bounding box center [240, 276] width 99 height 23
click at [219, 135] on span "Network" at bounding box center [219, 138] width 34 height 10
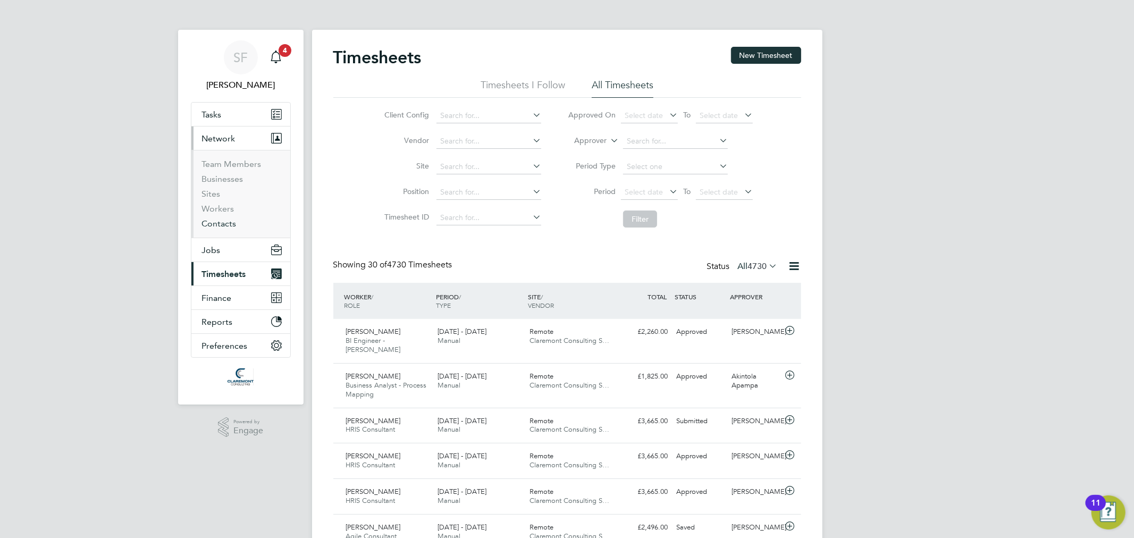
click at [221, 225] on link "Contacts" at bounding box center [219, 224] width 35 height 10
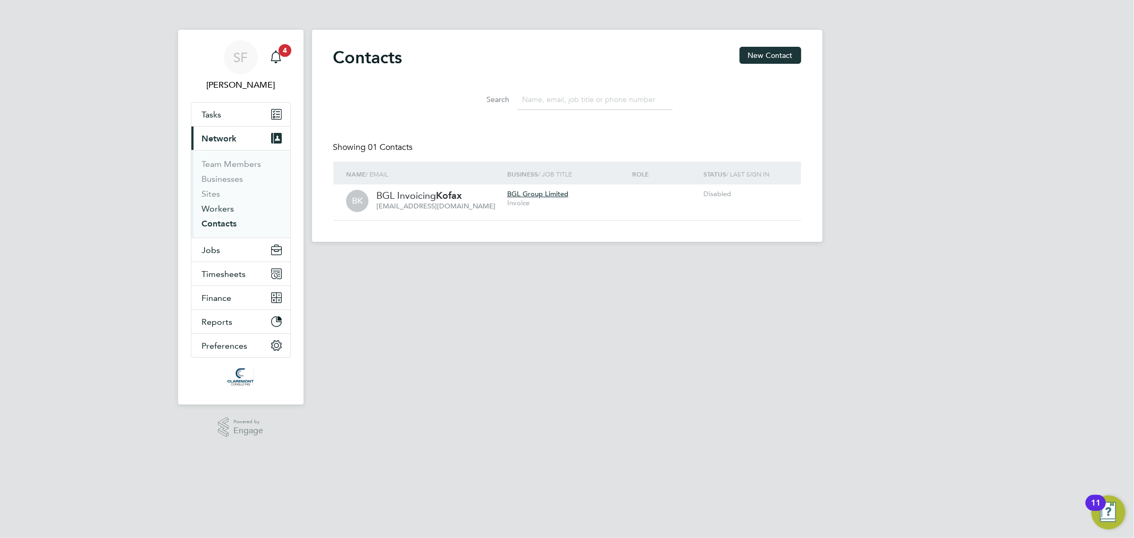
click at [210, 206] on link "Workers" at bounding box center [218, 209] width 32 height 10
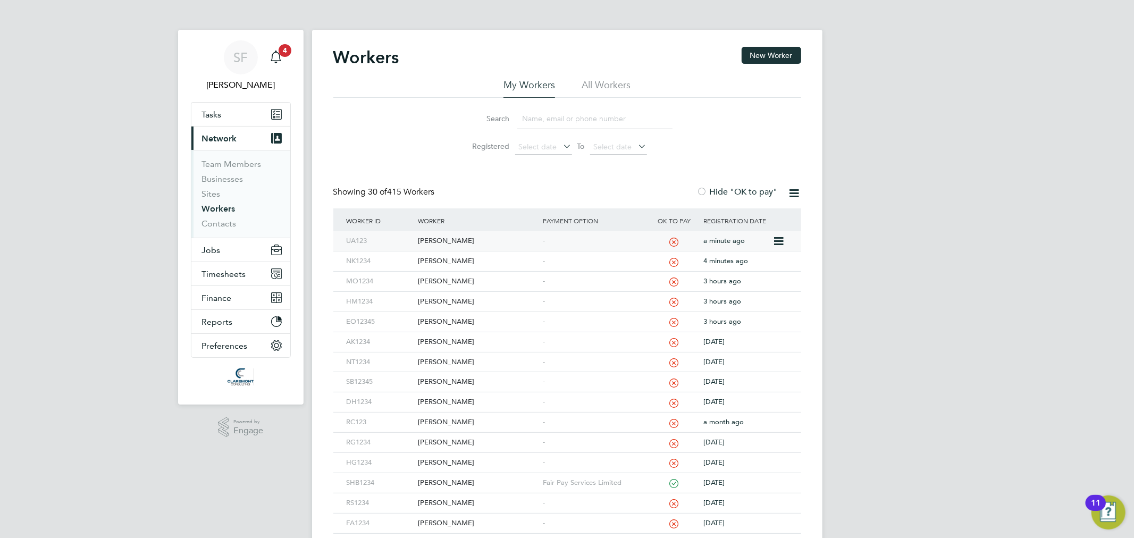
click at [433, 237] on div "[PERSON_NAME]" at bounding box center [477, 241] width 125 height 20
click at [220, 251] on button "Jobs" at bounding box center [240, 249] width 99 height 23
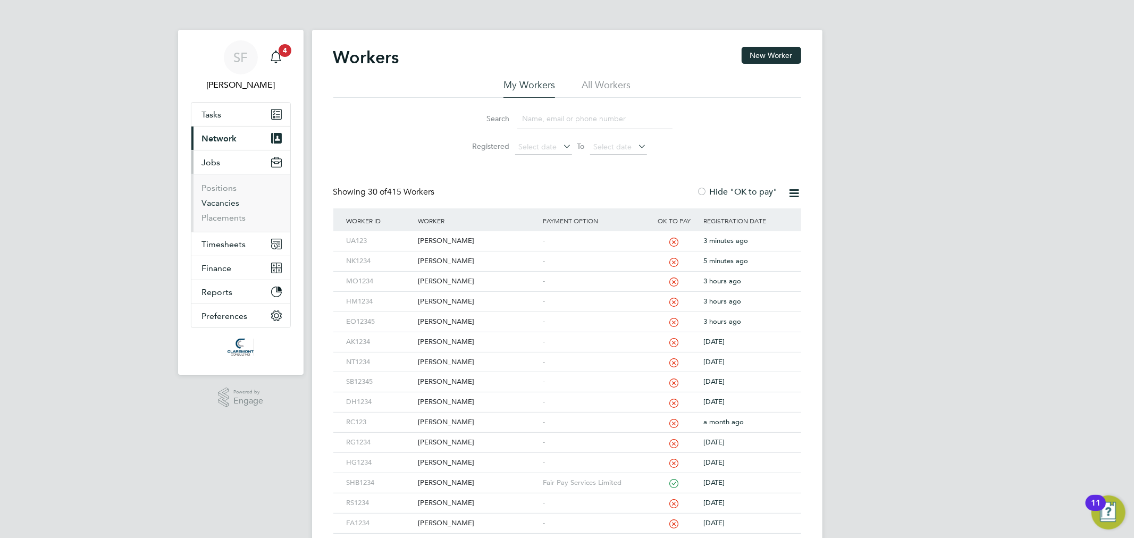
click at [225, 204] on link "Vacancies" at bounding box center [221, 203] width 38 height 10
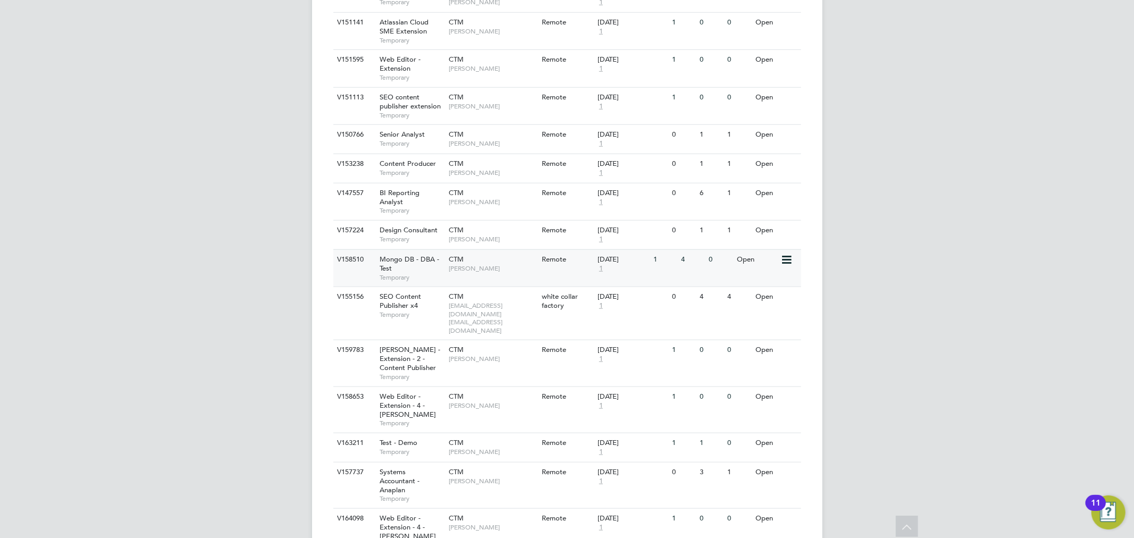
scroll to position [964, 0]
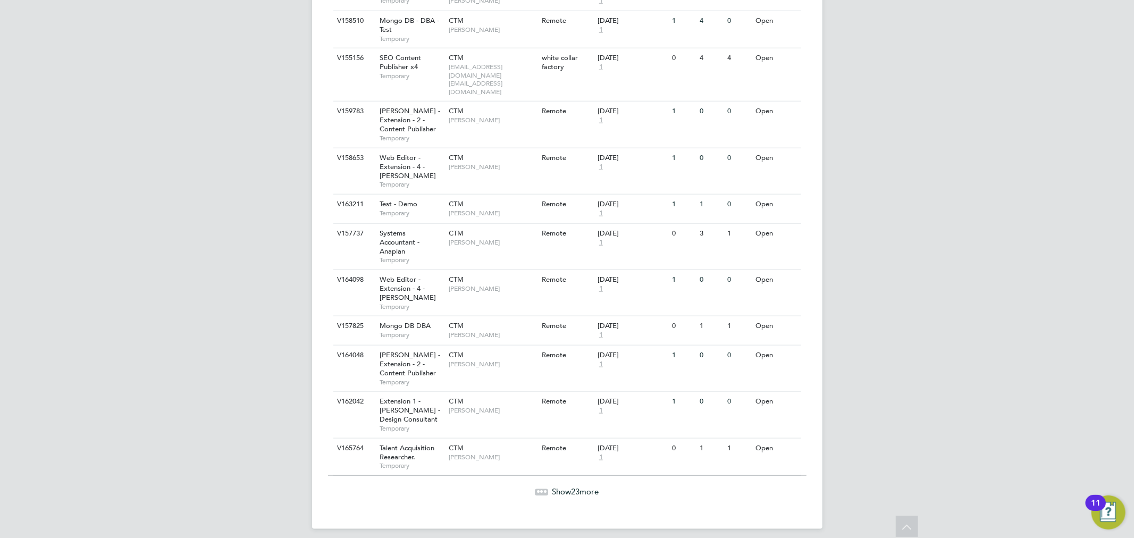
click at [546, 486] on icon at bounding box center [541, 492] width 13 height 13
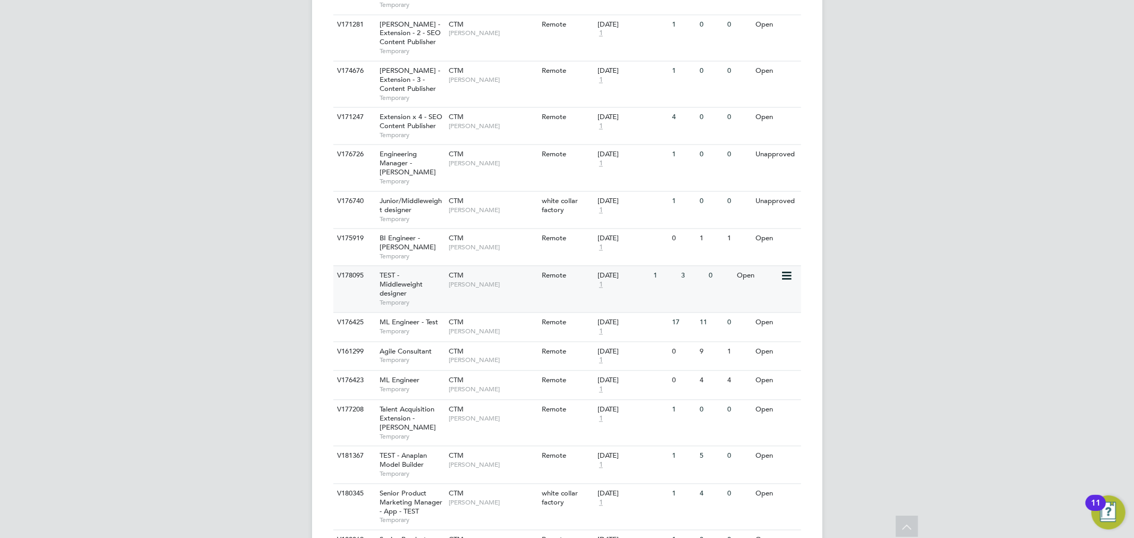
scroll to position [1869, 0]
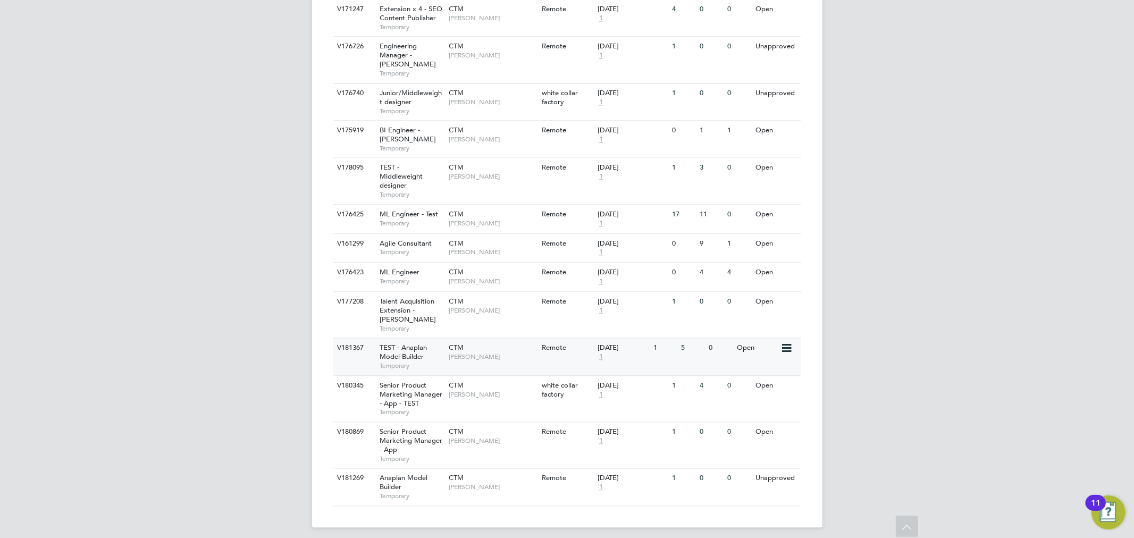
click at [436, 349] on div "TEST - Anaplan Model Builder Temporary" at bounding box center [409, 356] width 74 height 37
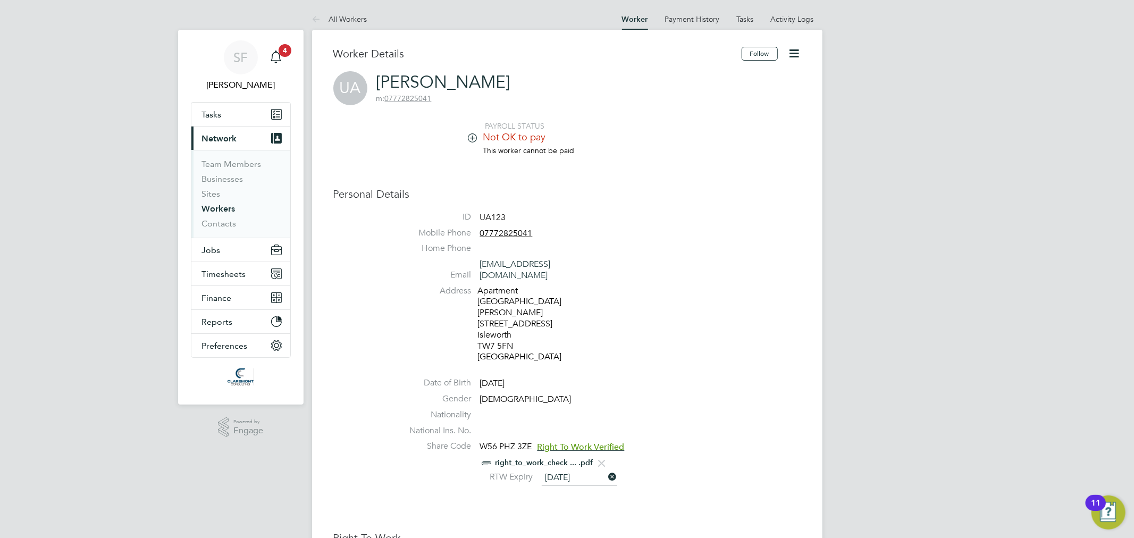
click at [567, 442] on span "Right To Work Verified" at bounding box center [581, 447] width 87 height 11
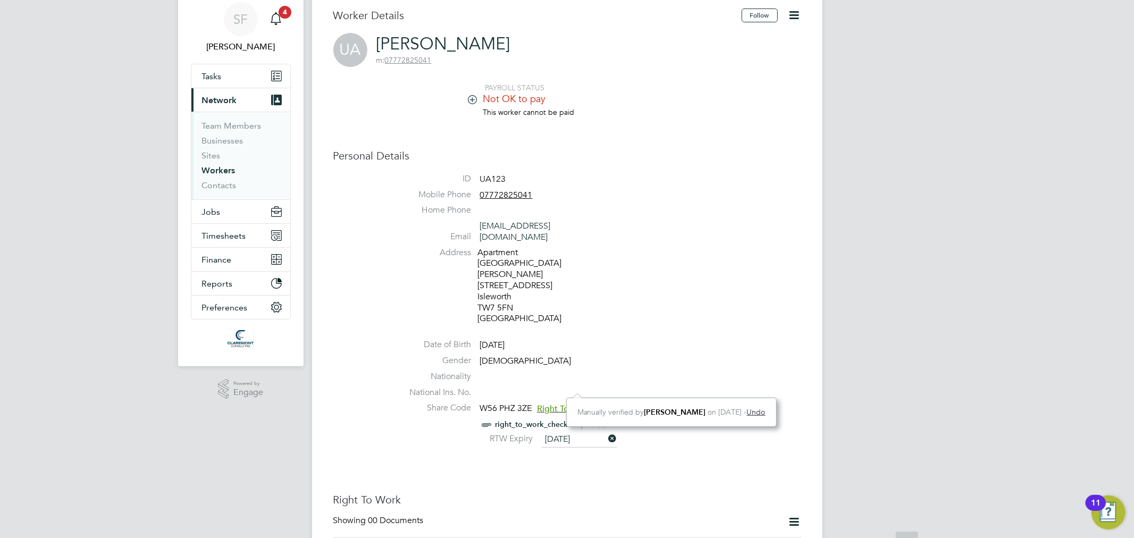
scroll to position [59, 0]
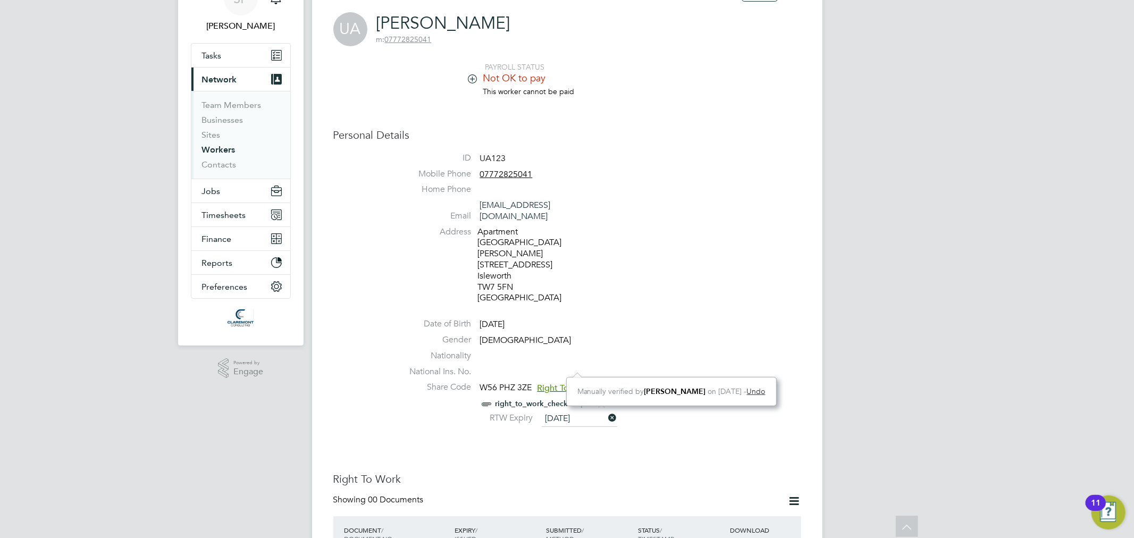
click at [676, 286] on ul "ID UA123 Mobile Phone 07772825041 Home Phone Email uzair_aziz@hotmail.com Addre…" at bounding box center [599, 291] width 404 height 277
click at [502, 399] on link "right_to_work_check ... .pdf" at bounding box center [545, 403] width 98 height 9
click at [647, 280] on li "Address Apartment 11 John Busch House 277 London Road Isleworth TW7 5FN United …" at bounding box center [599, 267] width 404 height 80
click at [551, 383] on span "Right To Work Verified" at bounding box center [581, 388] width 87 height 11
click at [700, 290] on ul "ID UA123 Mobile Phone 07772825041 Home Phone Email uzair_aziz@hotmail.com Addre…" at bounding box center [599, 291] width 404 height 277
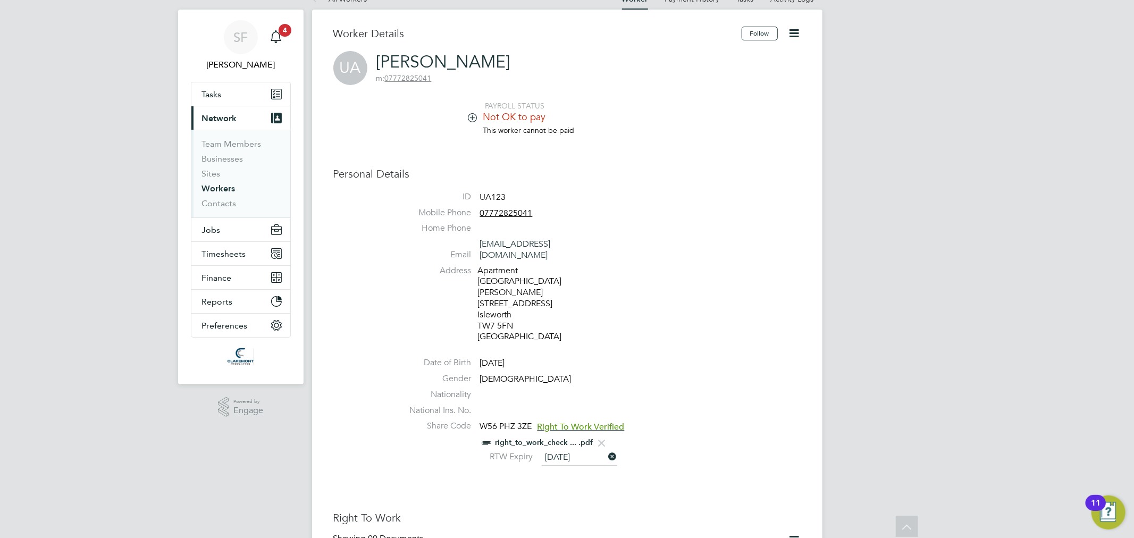
scroll to position [0, 0]
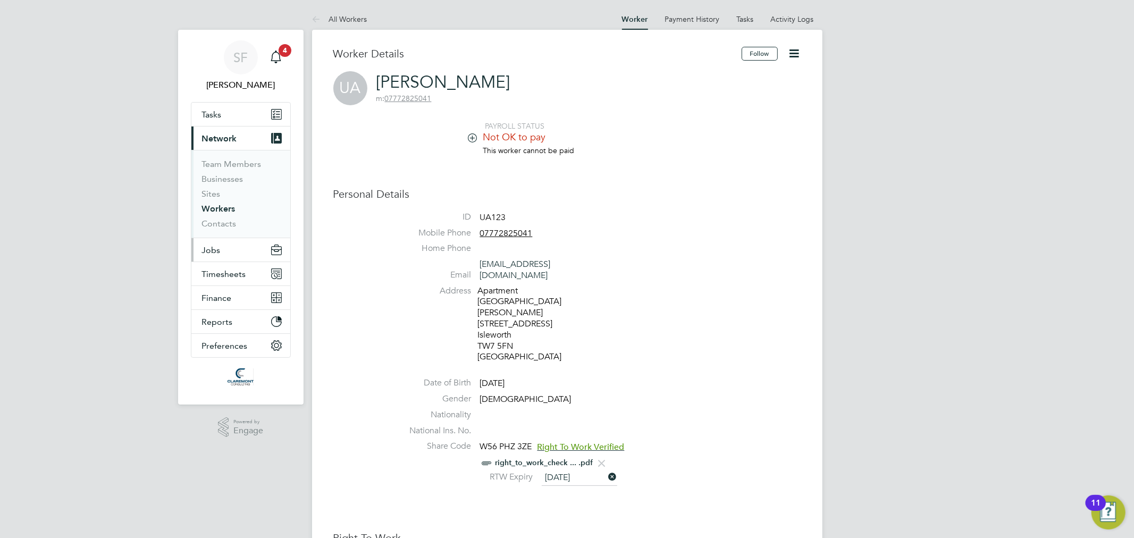
click at [226, 251] on button "Jobs" at bounding box center [240, 249] width 99 height 23
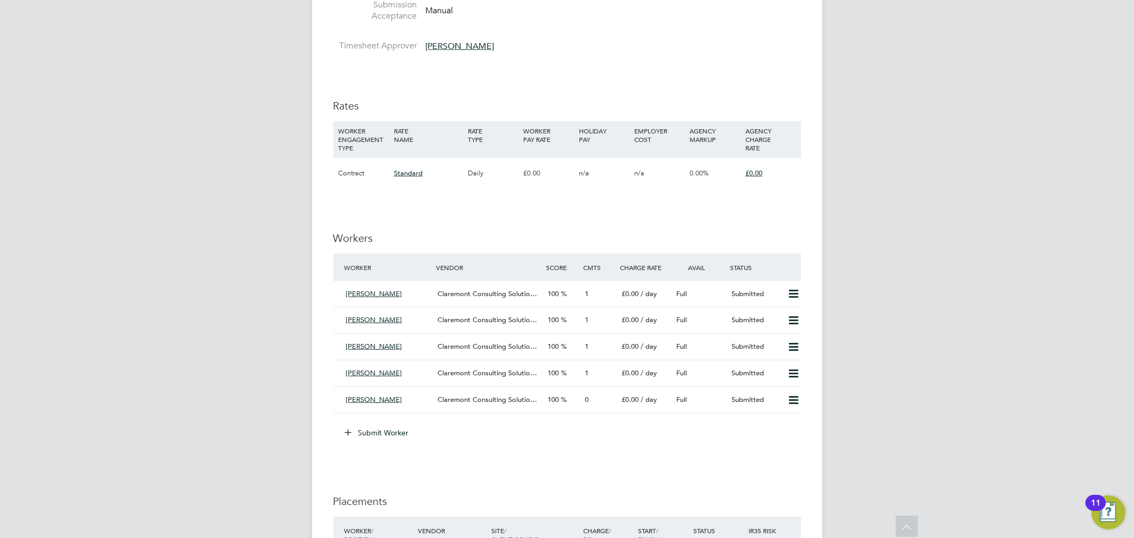
scroll to position [591, 0]
click at [418, 396] on div "[PERSON_NAME]" at bounding box center [388, 398] width 92 height 18
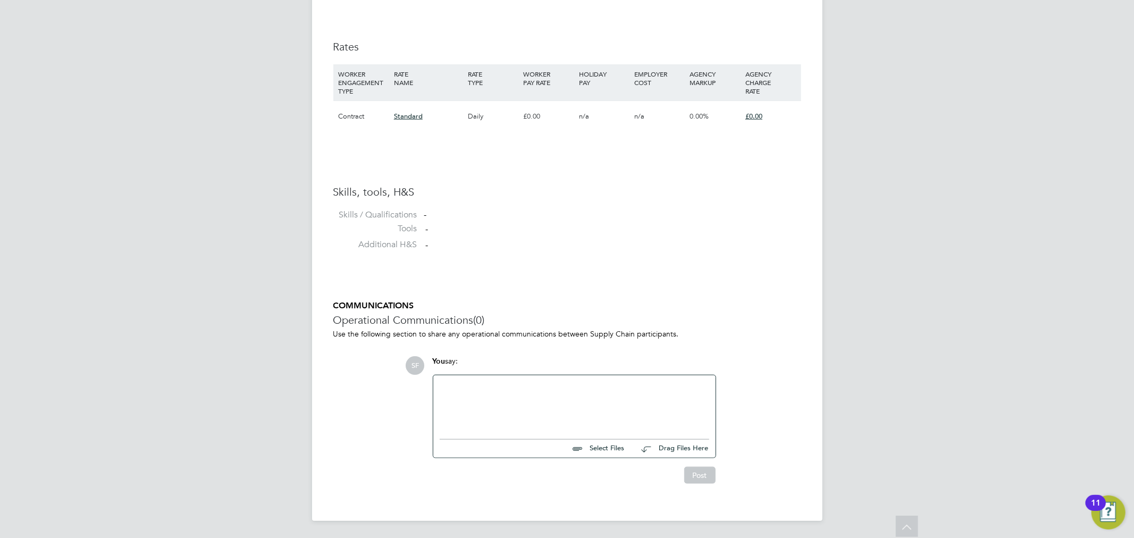
click at [498, 419] on div at bounding box center [575, 405] width 270 height 46
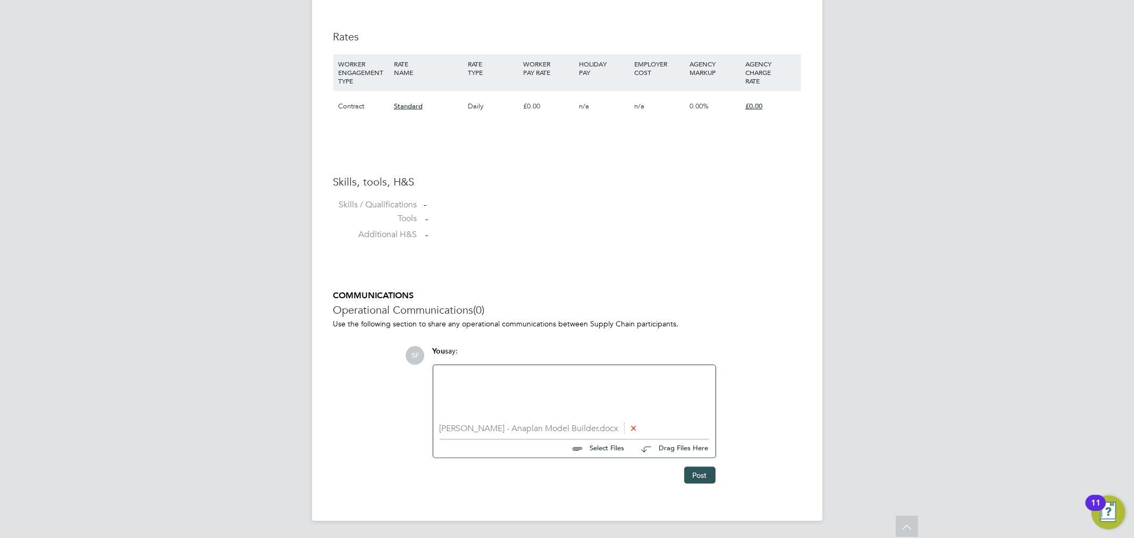
click at [708, 470] on button "Post" at bounding box center [699, 475] width 31 height 17
